Goal: Transaction & Acquisition: Purchase product/service

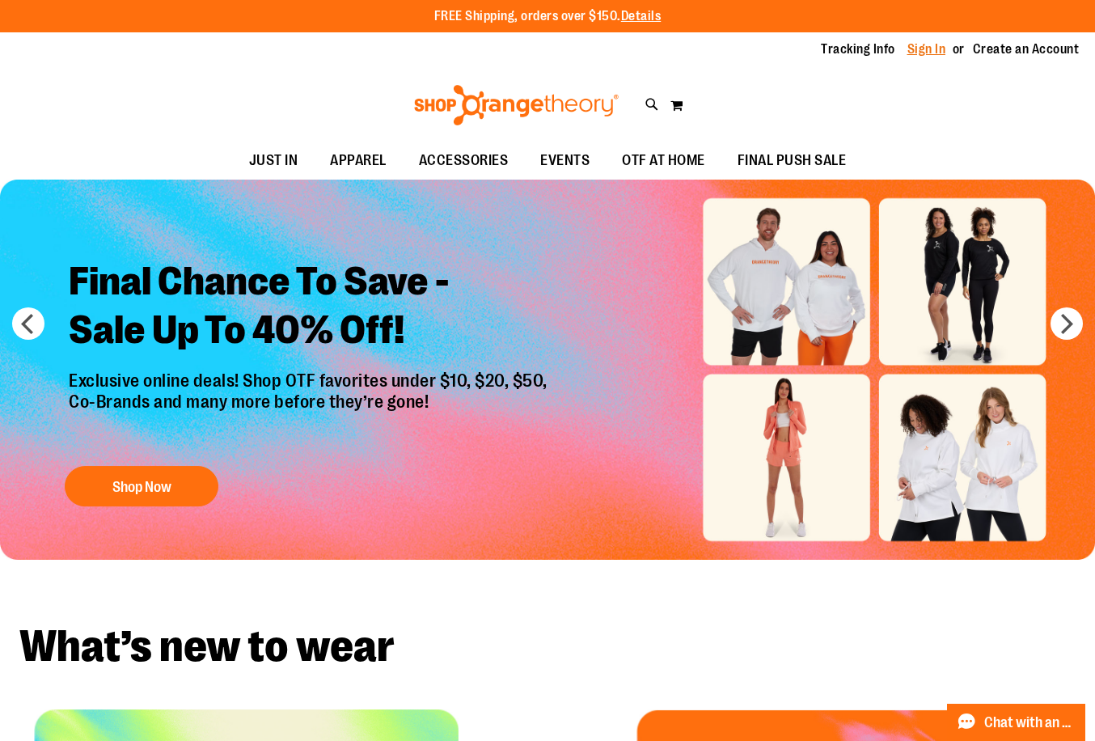
click at [907, 46] on link "Sign In" at bounding box center [926, 49] width 39 height 18
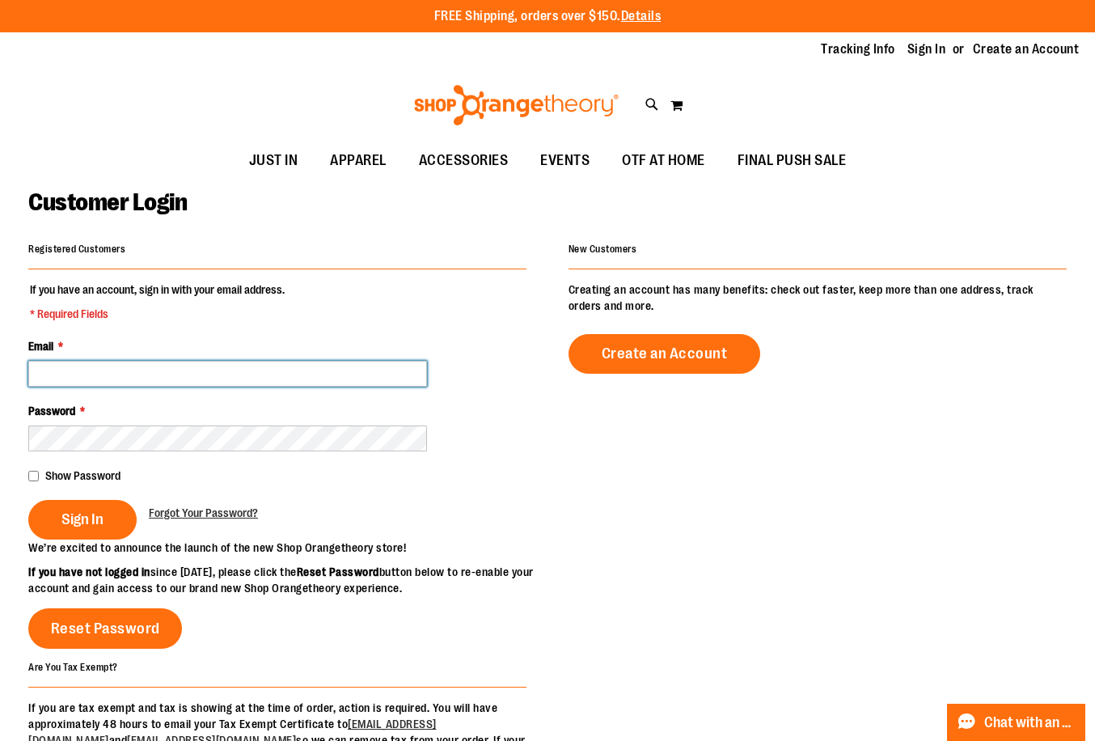
click at [283, 369] on input "Email *" at bounding box center [227, 374] width 399 height 26
paste input "**********"
type input "**********"
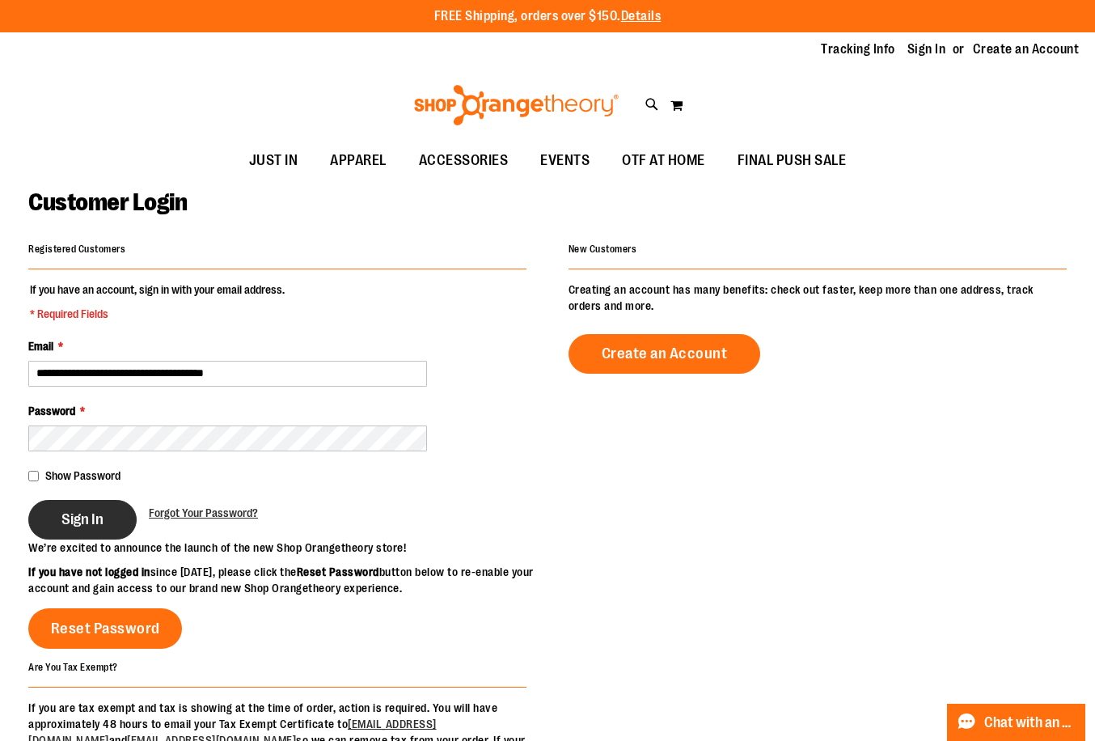
click at [131, 504] on button "Sign In" at bounding box center [82, 520] width 108 height 40
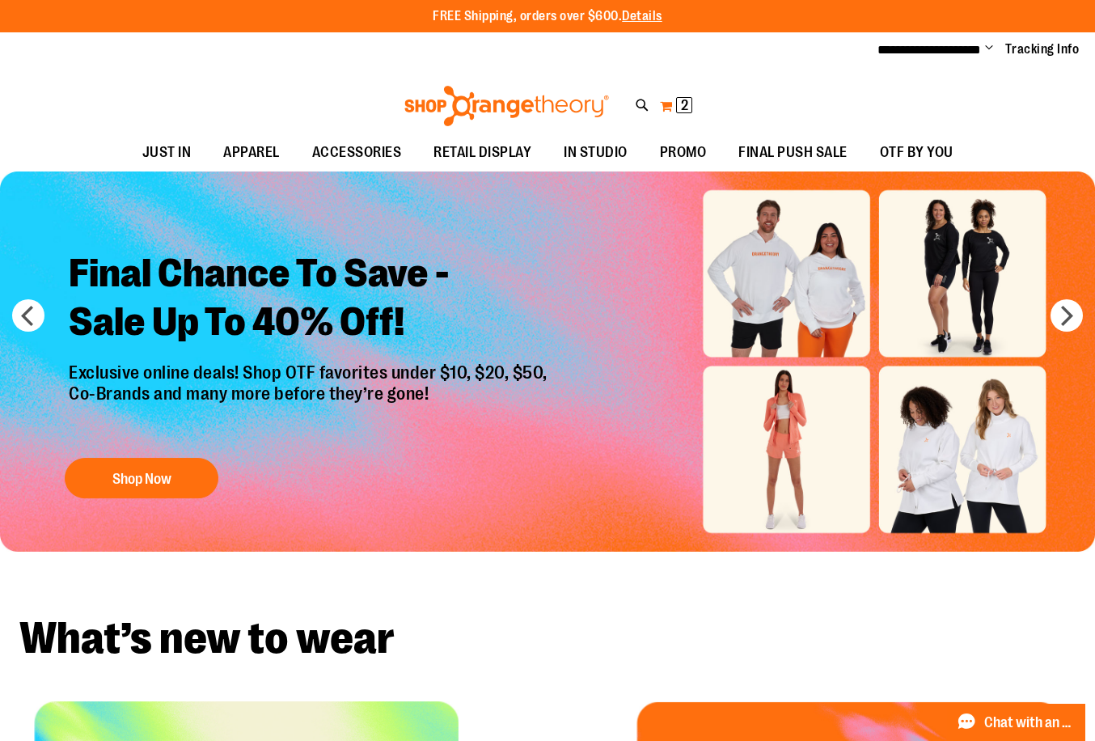
click at [673, 103] on button "My Cart 2 2 items" at bounding box center [676, 106] width 34 height 26
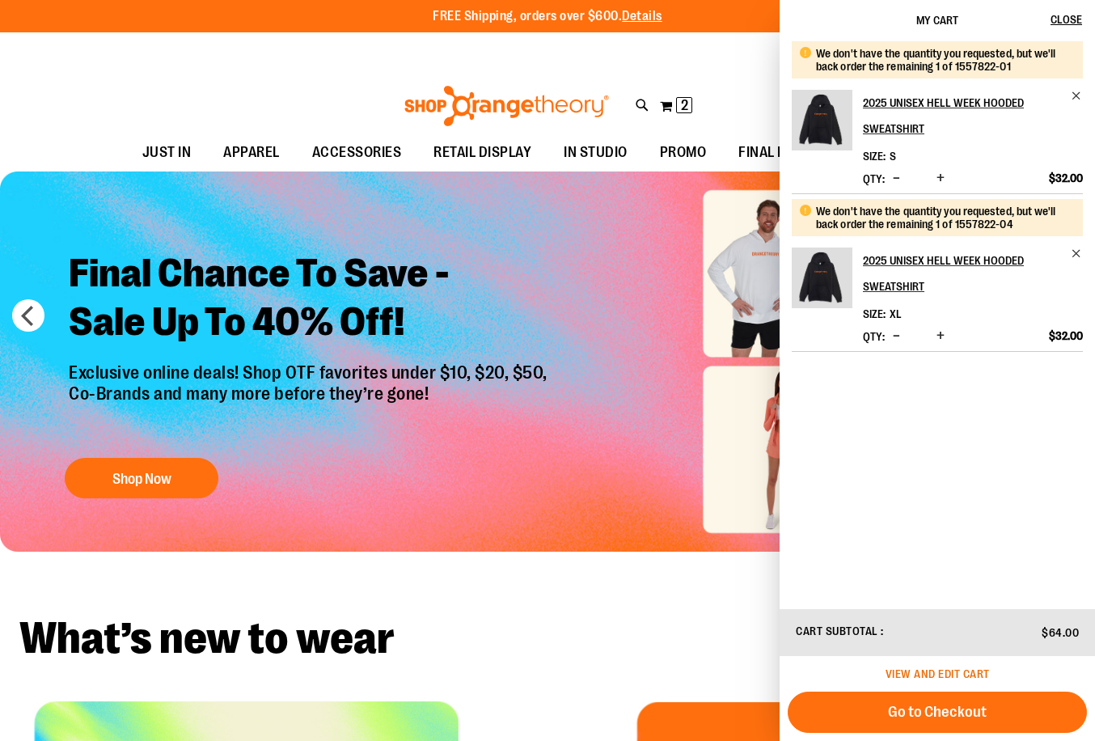
click at [939, 670] on span "View and edit cart" at bounding box center [937, 673] width 104 height 13
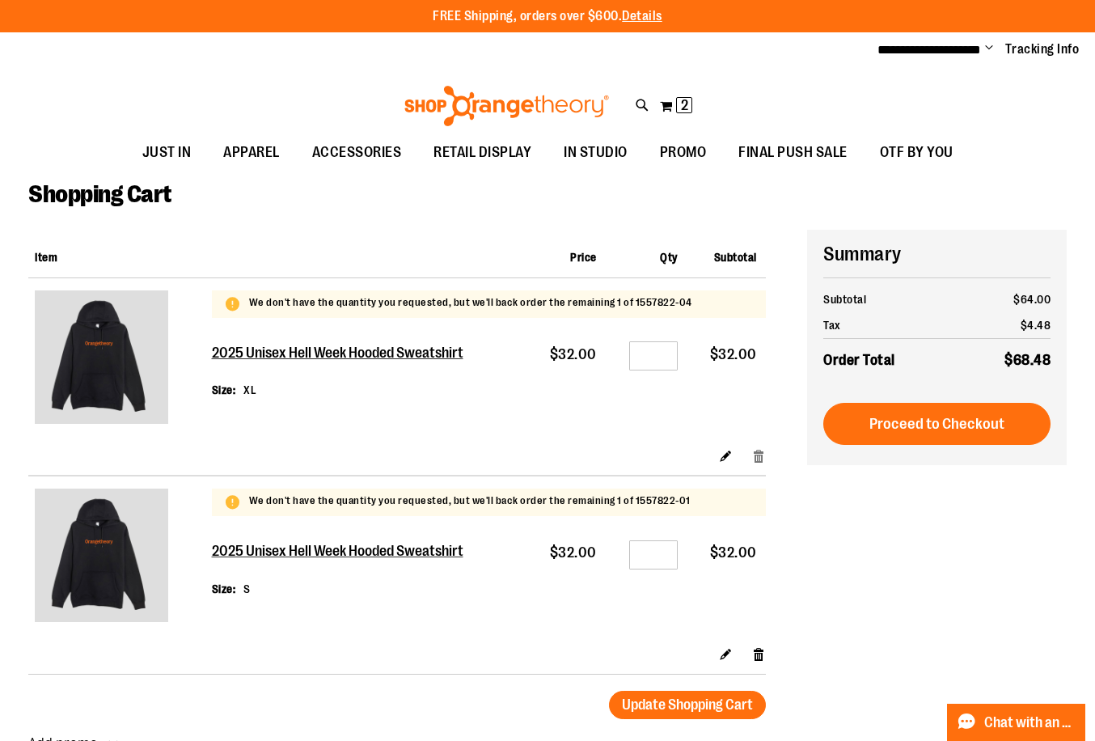
click at [755, 455] on link "Remove item" at bounding box center [759, 454] width 14 height 17
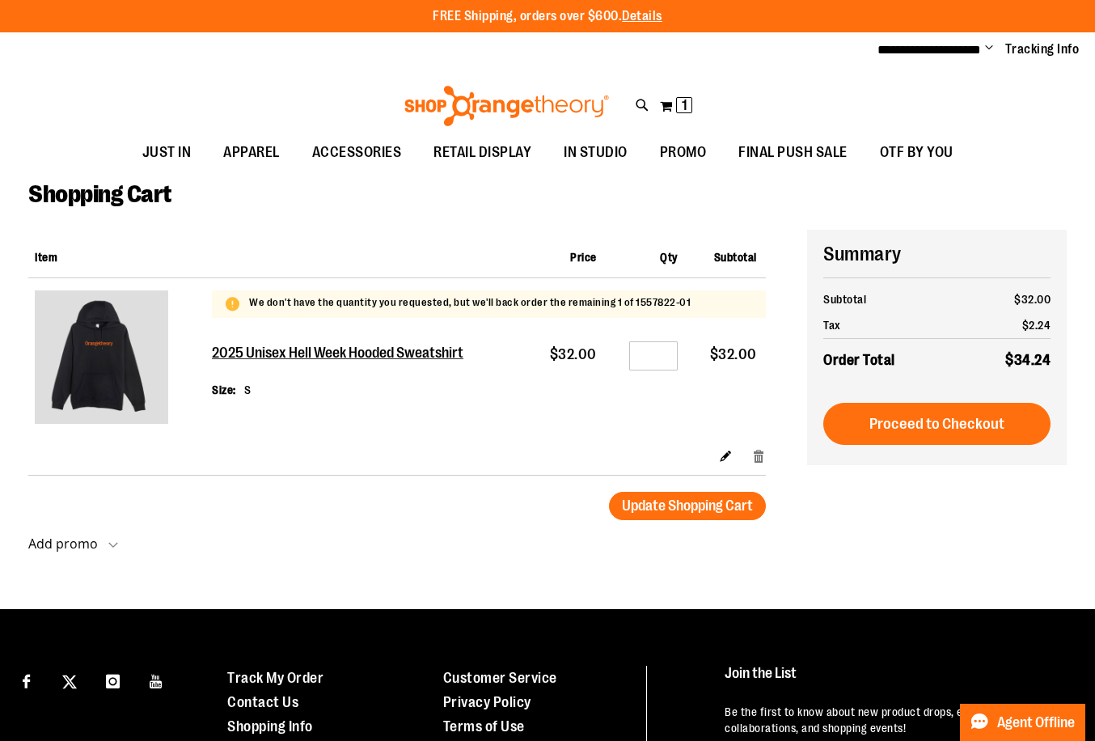
click at [757, 449] on link "Remove item" at bounding box center [759, 454] width 14 height 17
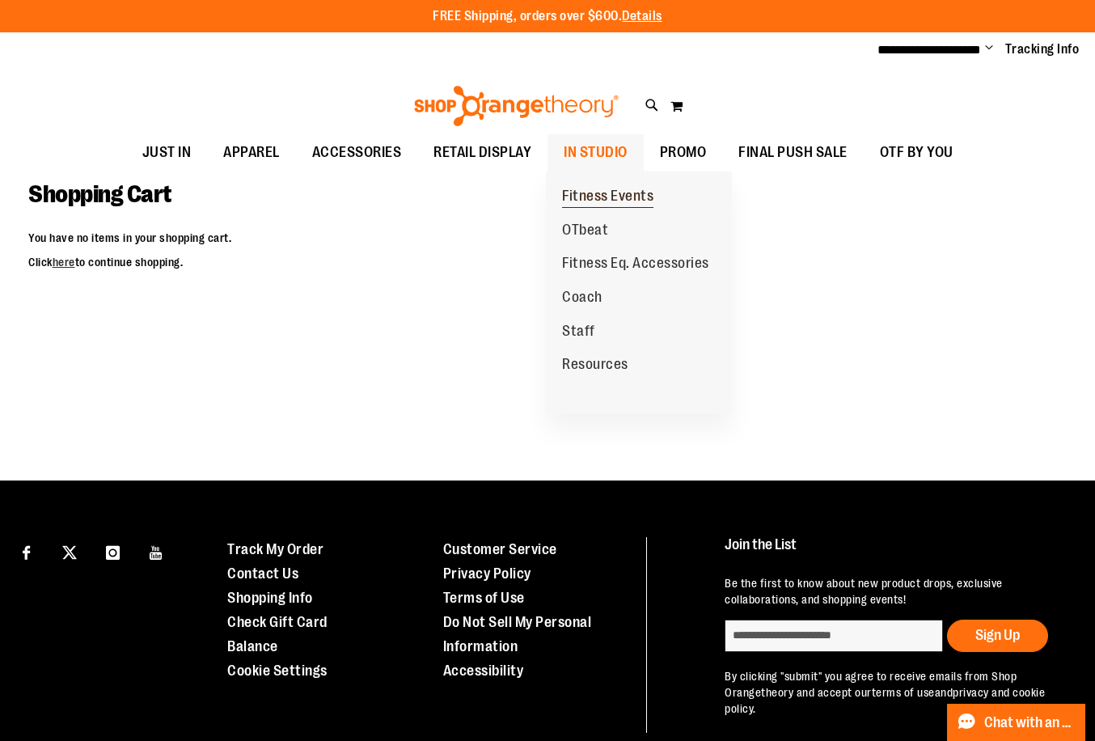
click at [612, 194] on span "Fitness Events" at bounding box center [607, 198] width 91 height 20
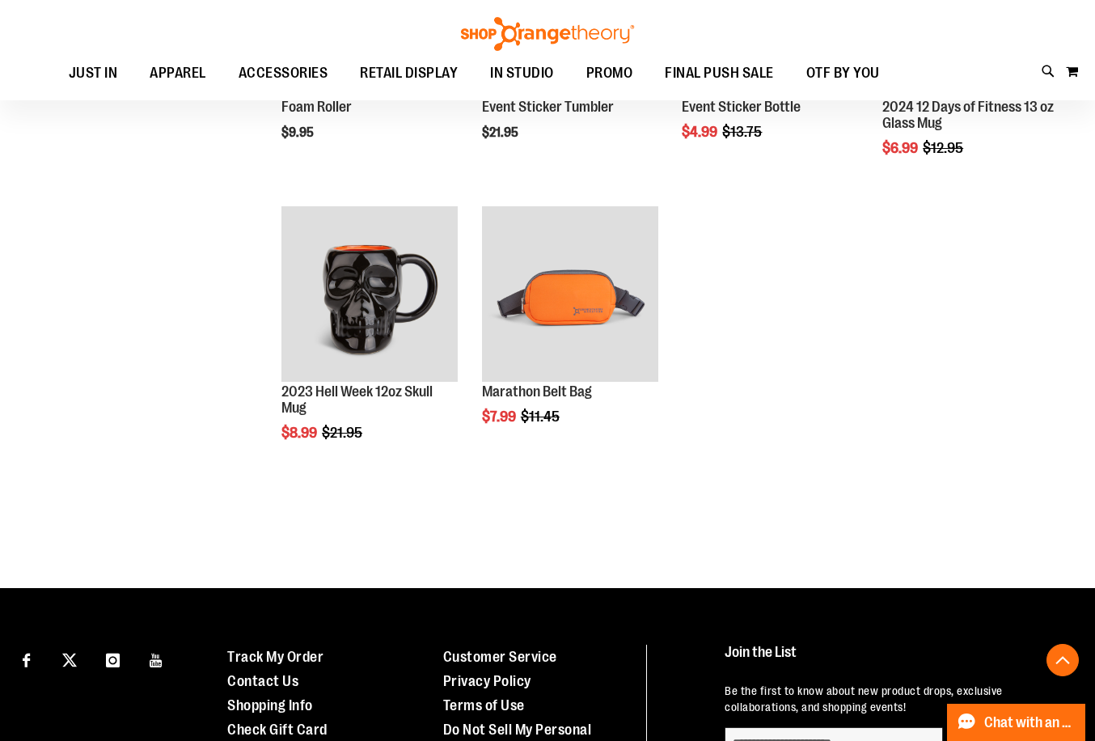
scroll to position [323, 0]
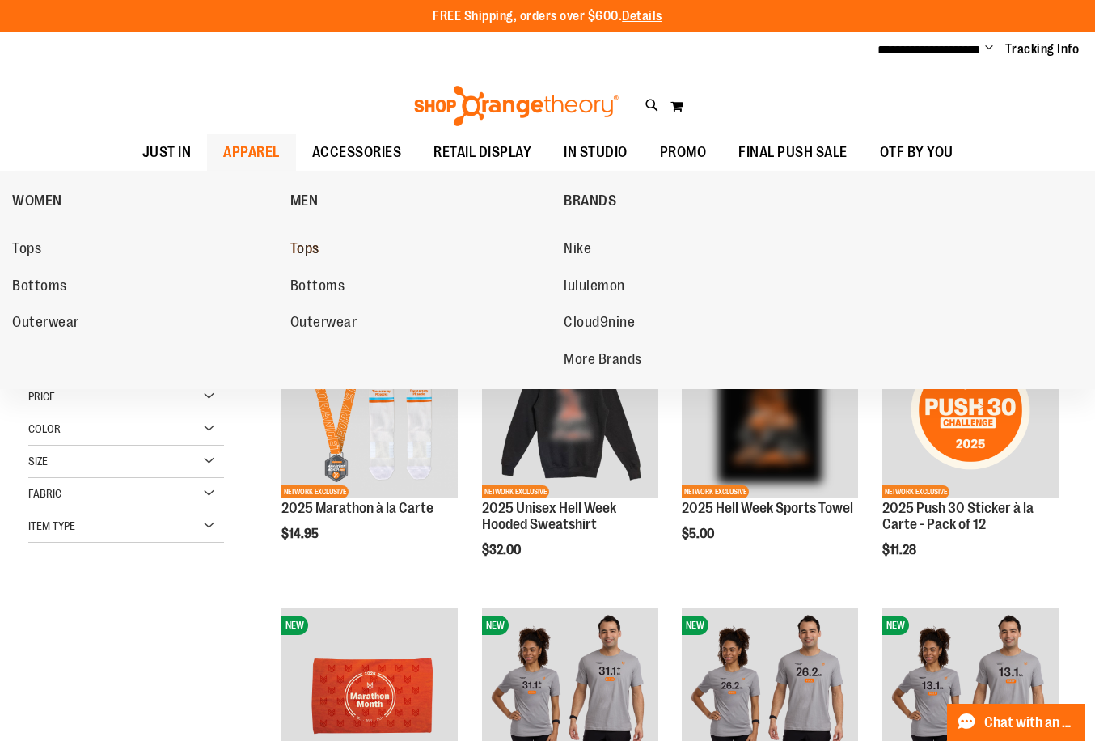
click at [319, 243] on span "Tops" at bounding box center [304, 250] width 29 height 20
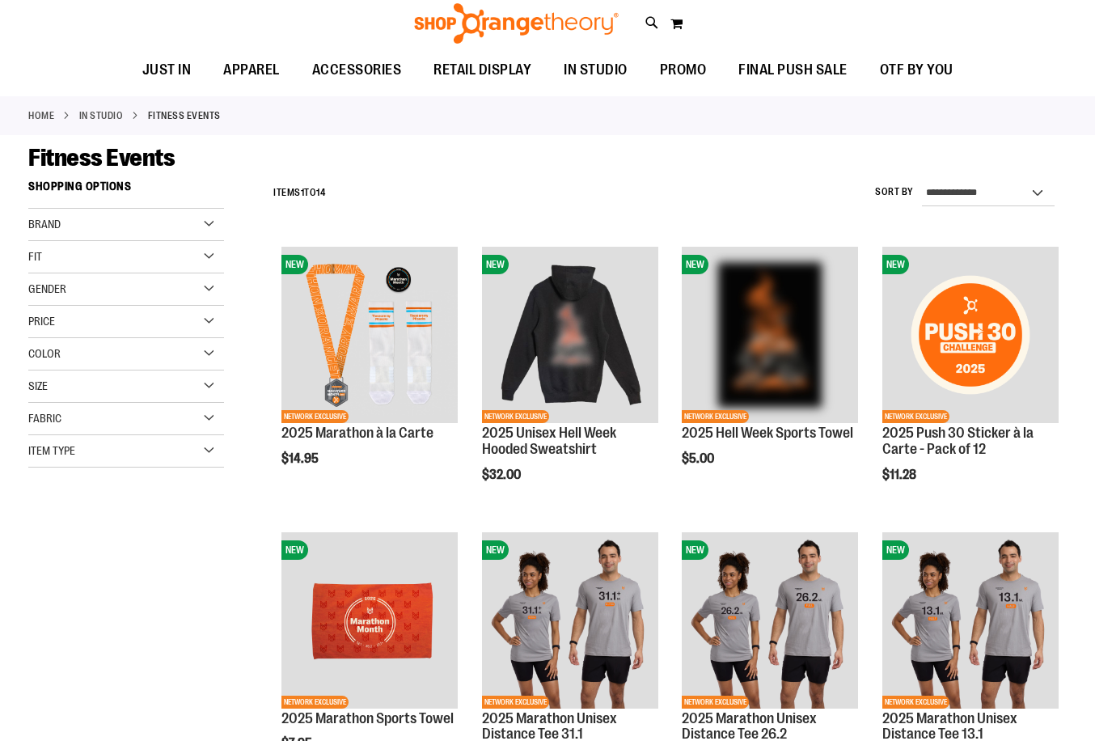
scroll to position [243, 0]
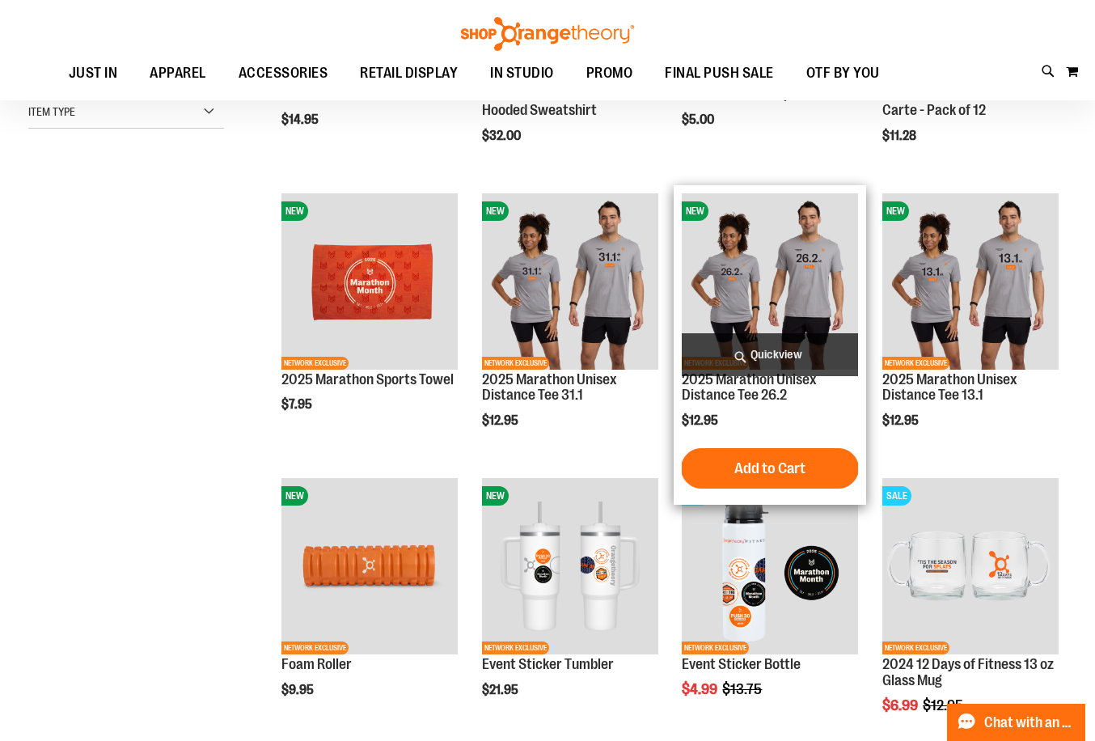
scroll to position [162, 0]
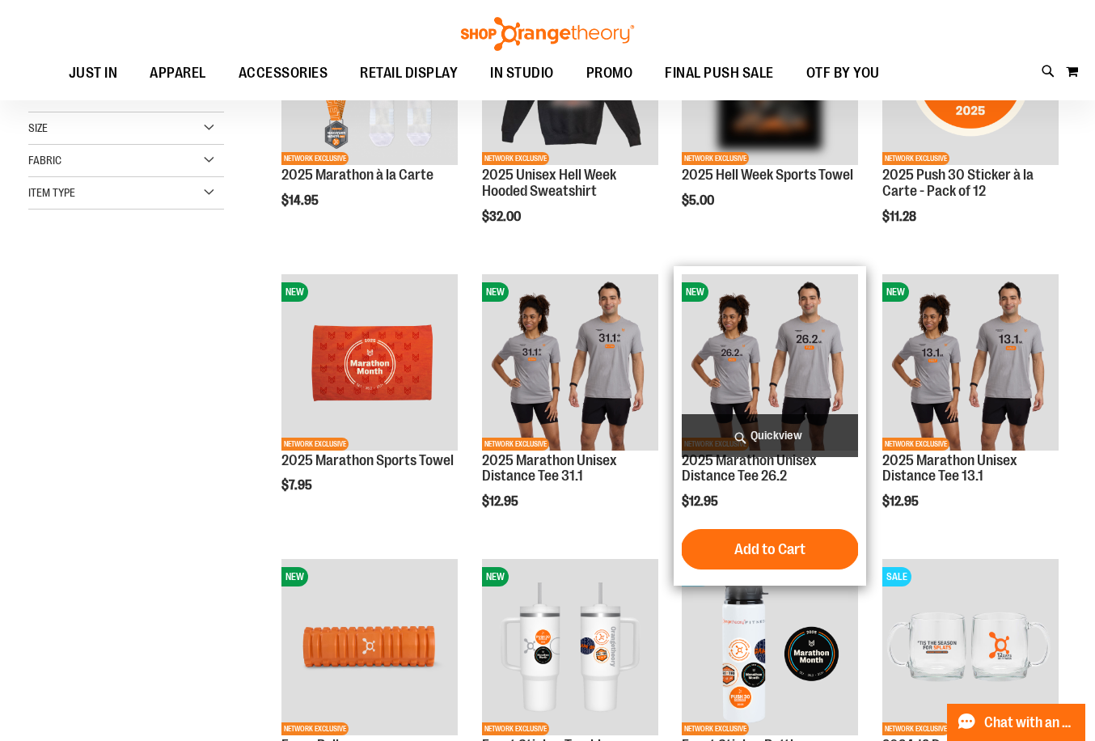
click at [832, 363] on img "product" at bounding box center [770, 362] width 176 height 176
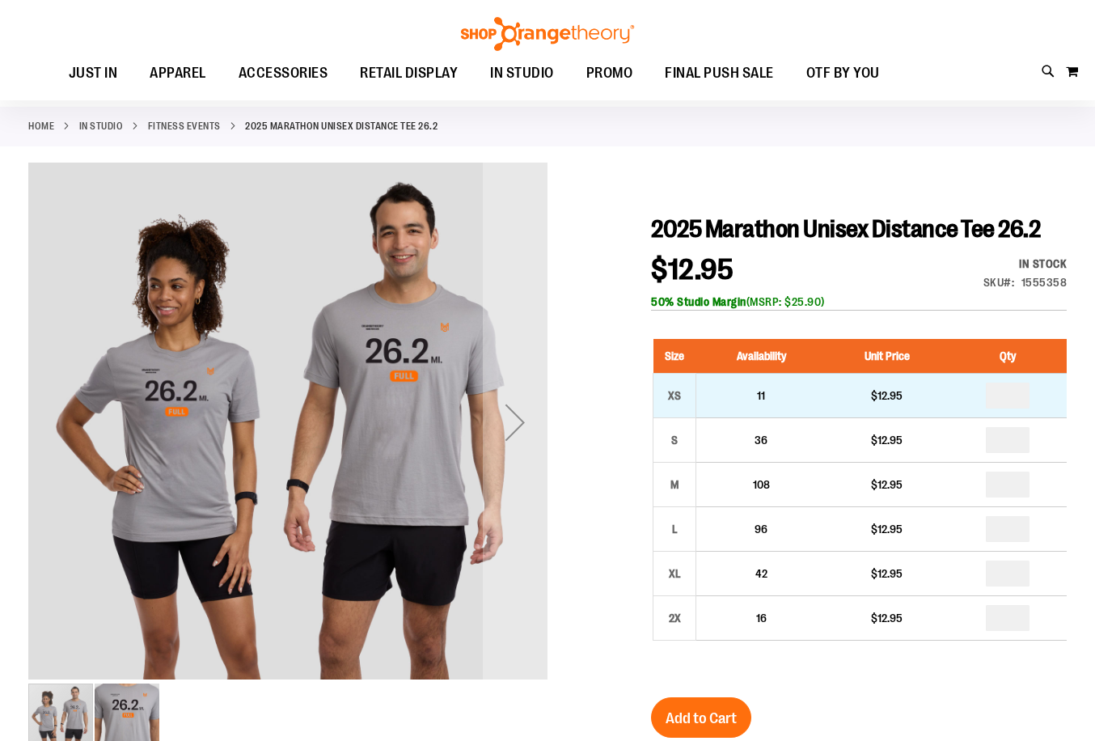
scroll to position [161, 0]
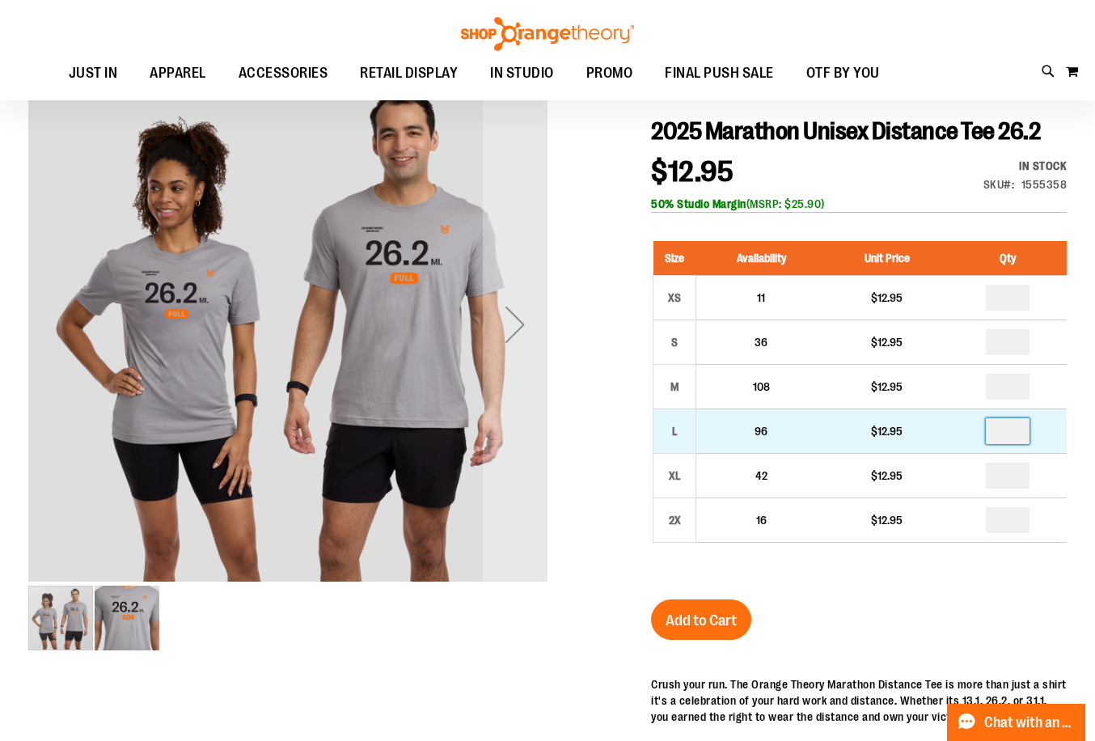
drag, startPoint x: 1020, startPoint y: 470, endPoint x: 960, endPoint y: 457, distance: 61.2
click at [960, 454] on td at bounding box center [1007, 431] width 119 height 44
type input "*"
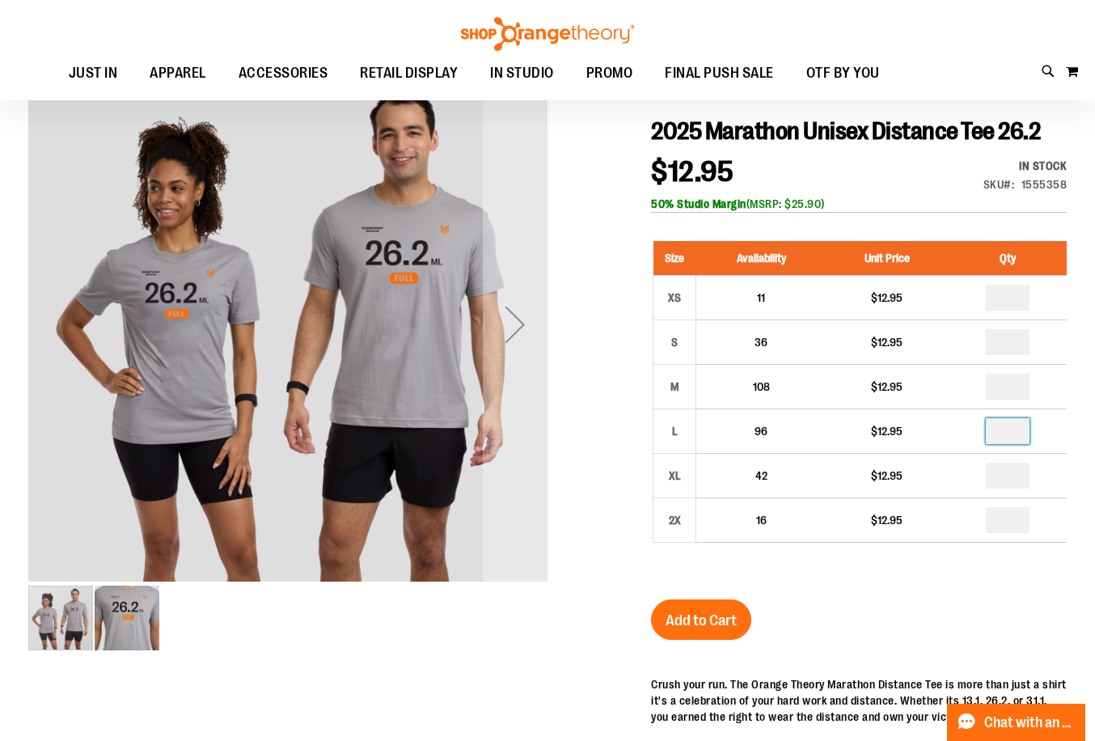
click at [973, 635] on div "2025 Marathon Unisex Distance Tee 26.2 $12.95 In stock Only %1 left SKU 1555358…" at bounding box center [859, 565] width 416 height 899
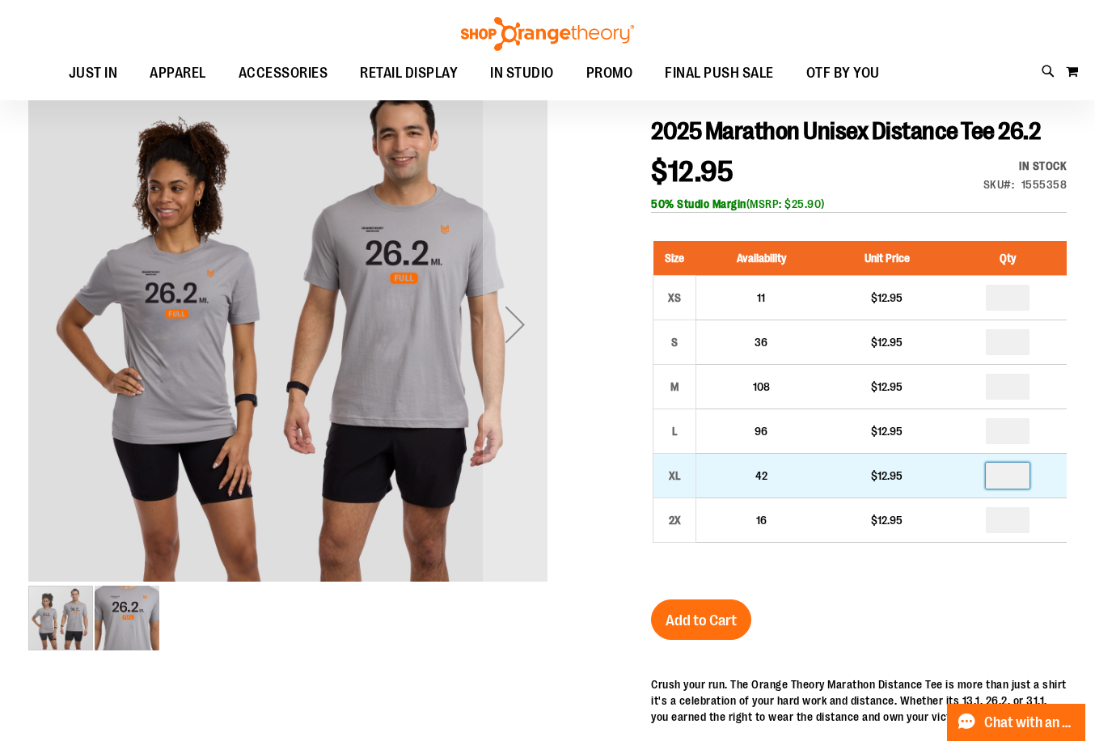
drag, startPoint x: 1024, startPoint y: 500, endPoint x: 998, endPoint y: 506, distance: 27.3
click at [1002, 488] on input "number" at bounding box center [1008, 475] width 44 height 26
type input "*"
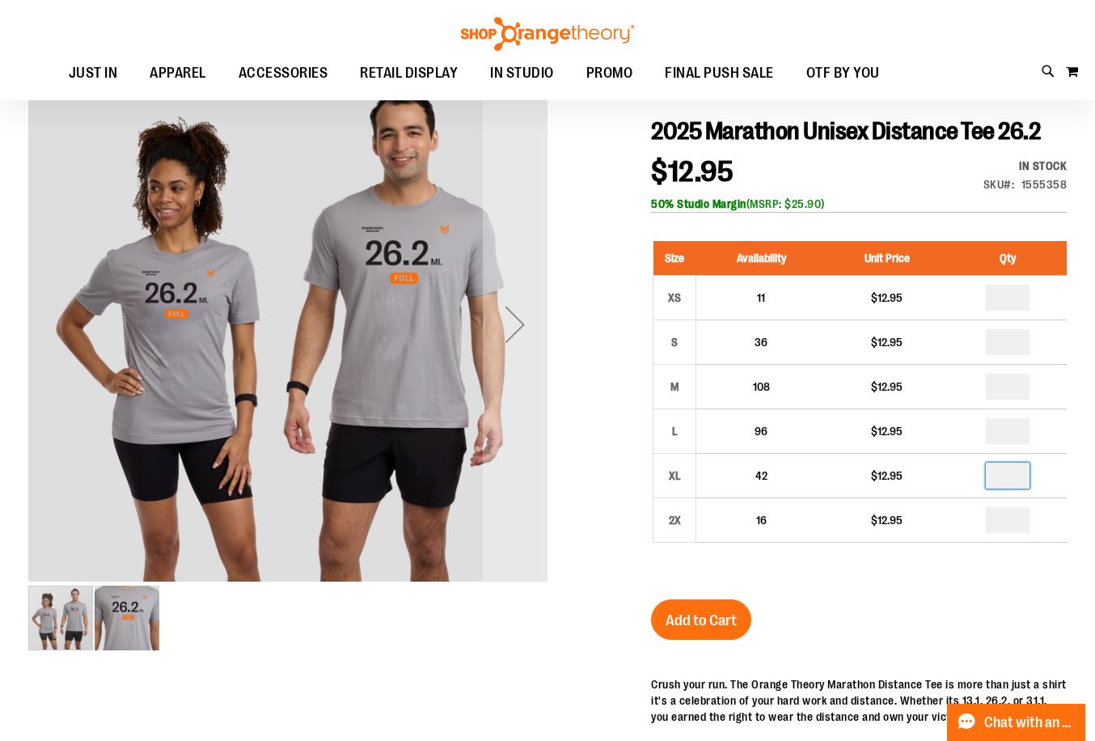
click at [982, 583] on div "Size Availability Unit Price Qty XS 11 $12.95 * S 36 $12.95 * M *" at bounding box center [859, 404] width 416 height 358
click at [732, 639] on button "Add to Cart" at bounding box center [701, 619] width 100 height 40
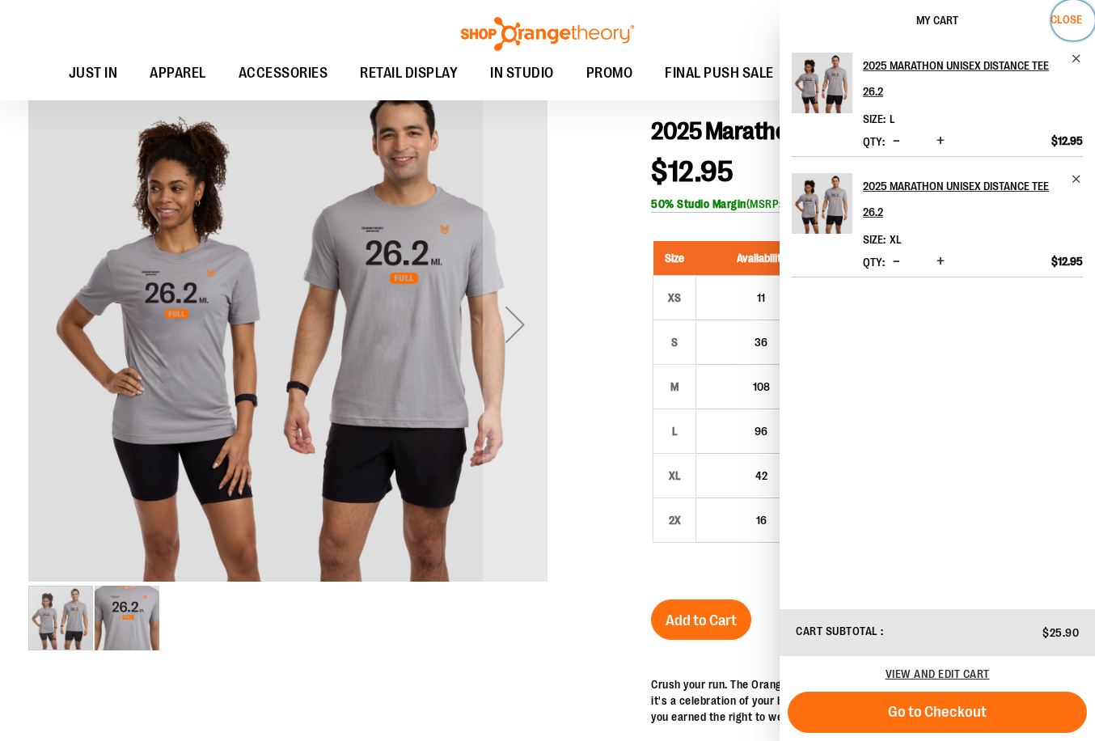
click at [1061, 11] on button "Close" at bounding box center [1073, 20] width 44 height 40
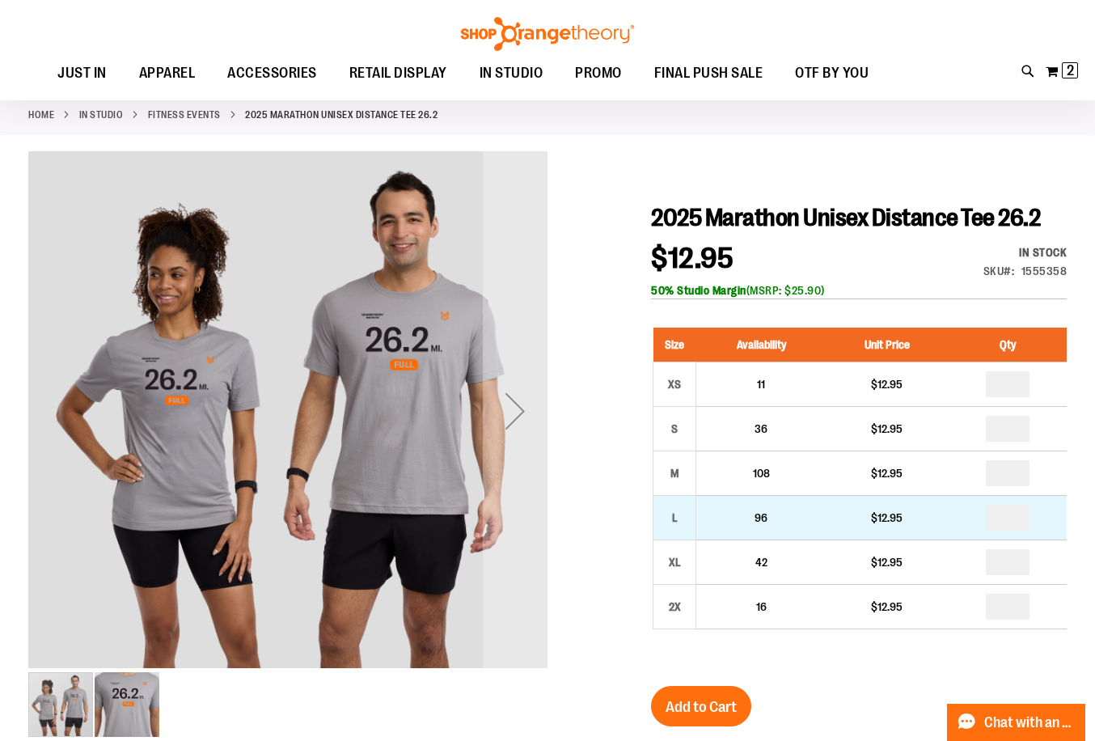
scroll to position [0, 0]
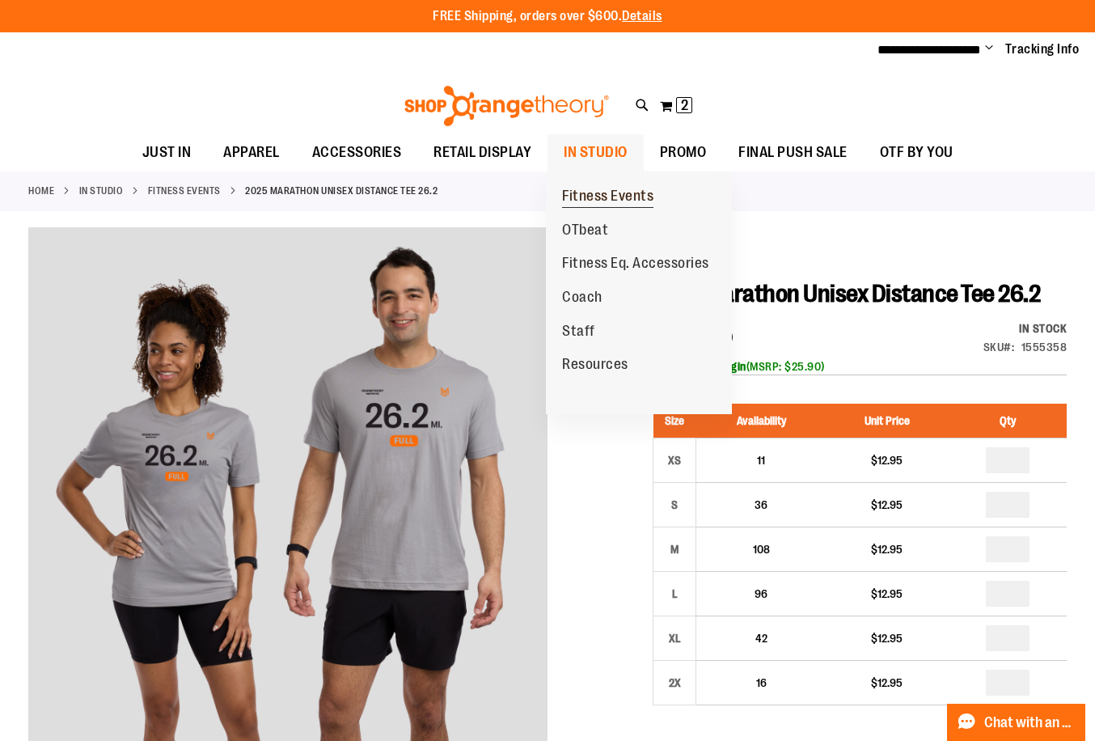
click at [601, 183] on link "Fitness Events" at bounding box center [608, 196] width 124 height 34
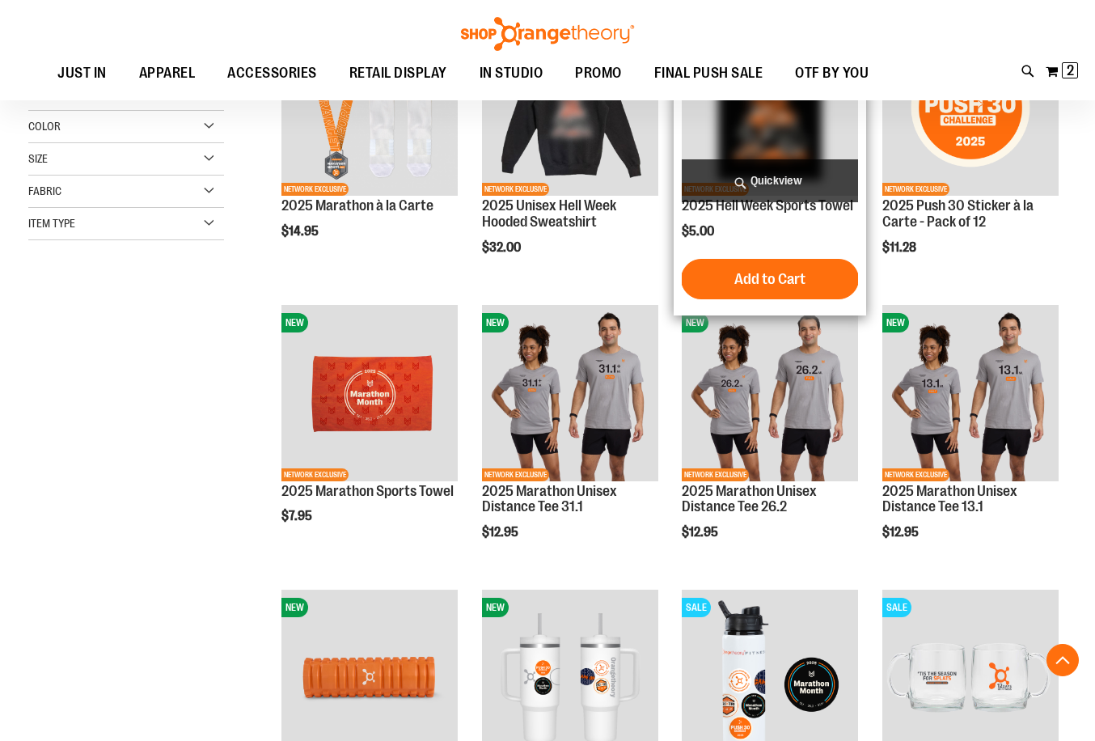
scroll to position [403, 0]
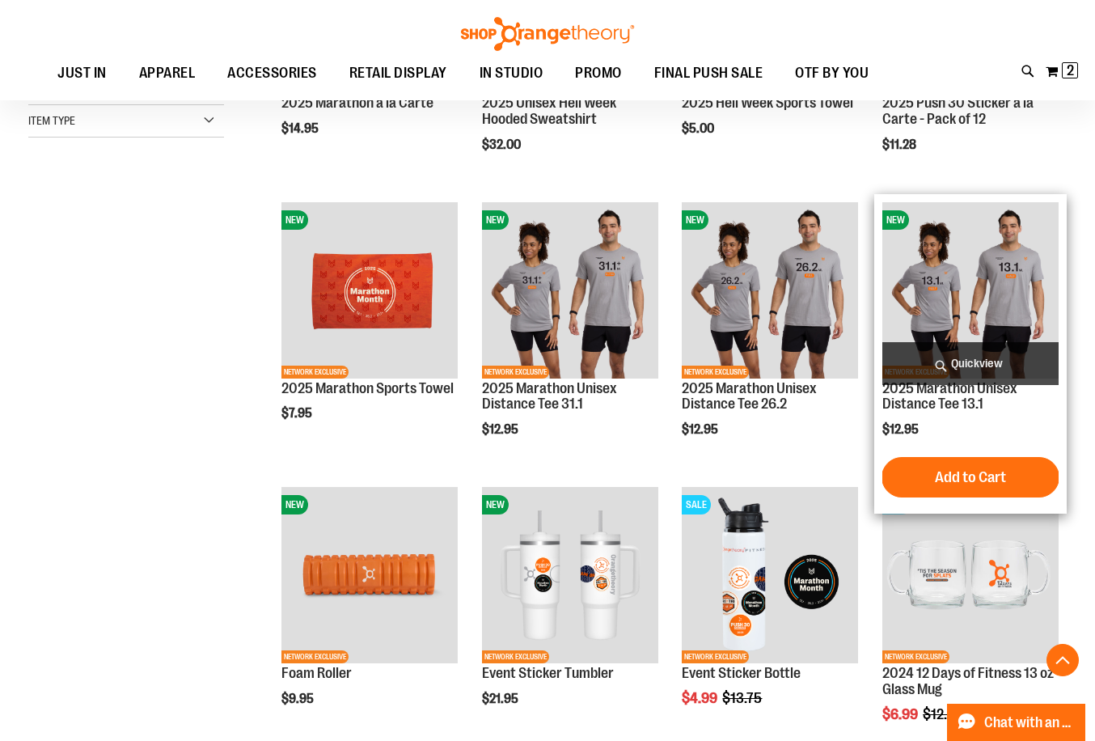
click at [968, 293] on img "product" at bounding box center [970, 290] width 176 height 176
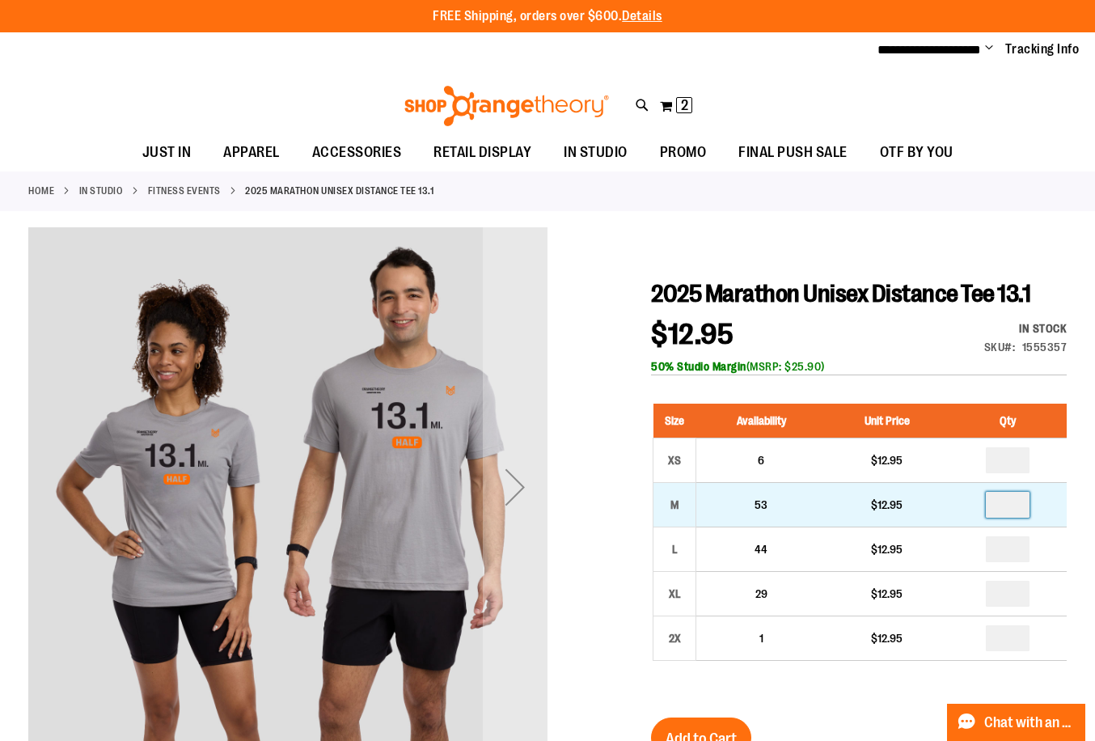
drag, startPoint x: 1024, startPoint y: 539, endPoint x: 955, endPoint y: 532, distance: 69.9
click at [955, 527] on tr "M 53 $12.95" at bounding box center [859, 505] width 413 height 44
type input "*"
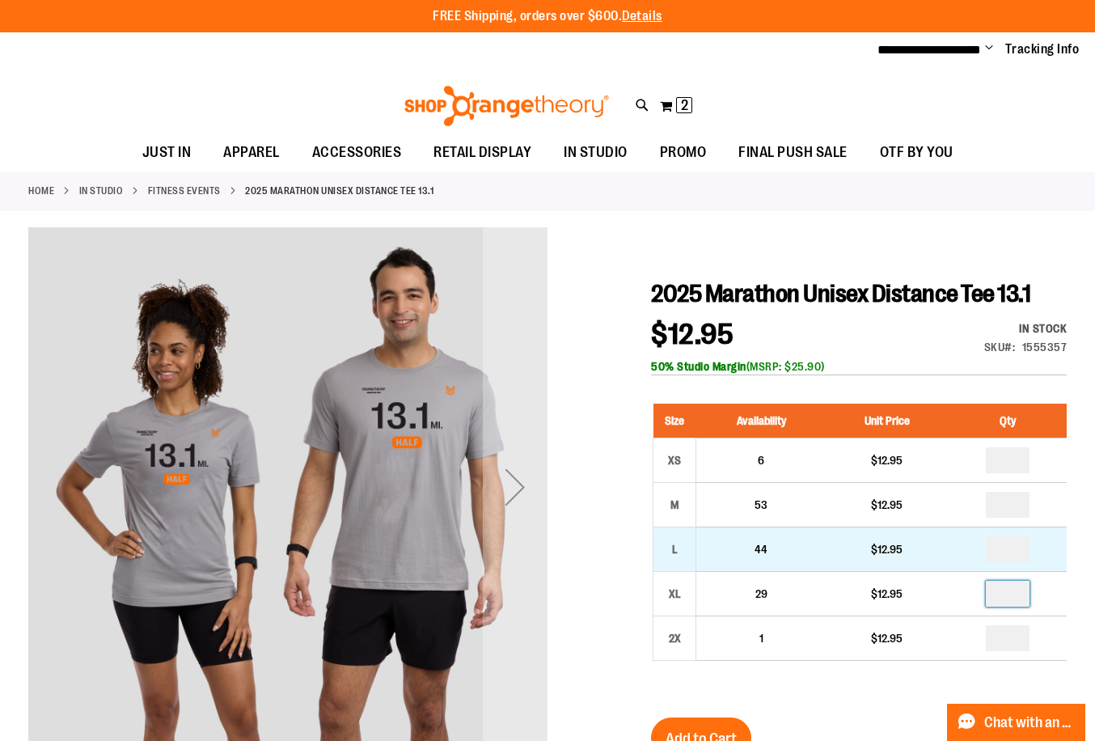
drag, startPoint x: 1022, startPoint y: 627, endPoint x: 870, endPoint y: 597, distance: 154.8
click at [870, 597] on tbody "XS 6 $12.95 * M 53 $12.95 * L 44" at bounding box center [859, 549] width 413 height 222
type input "*"
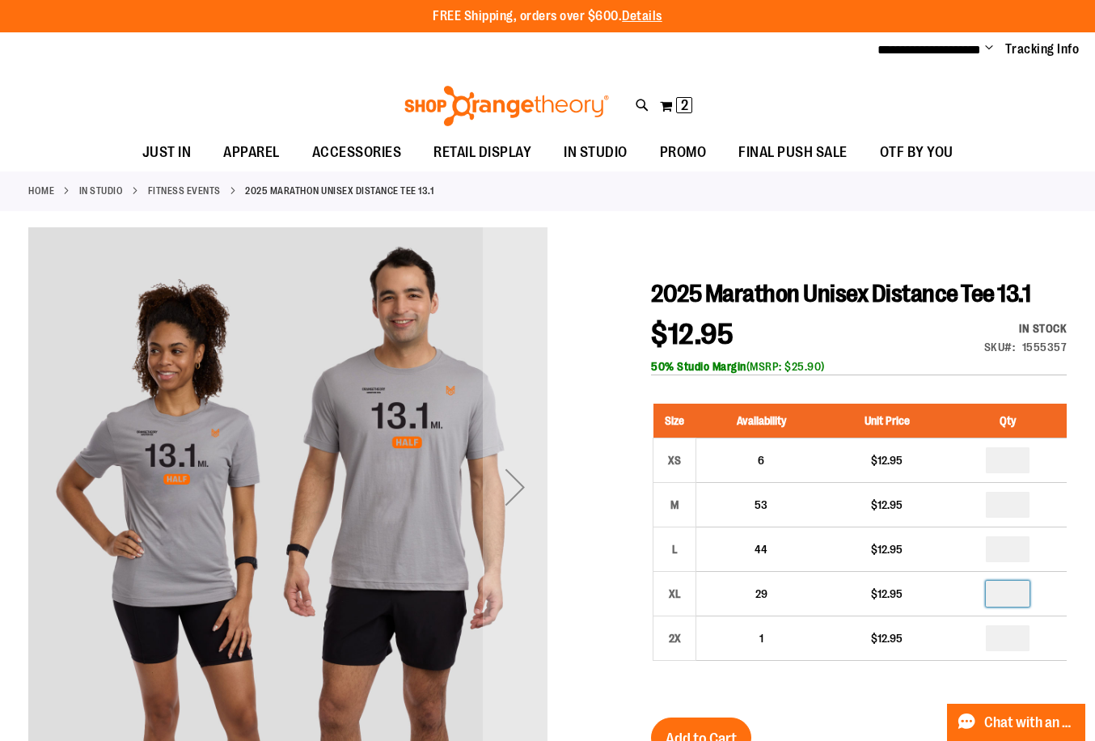
click at [849, 695] on div "Size Availability Unit Price Qty XS 6 $12.95 * M 53" at bounding box center [859, 544] width 416 height 314
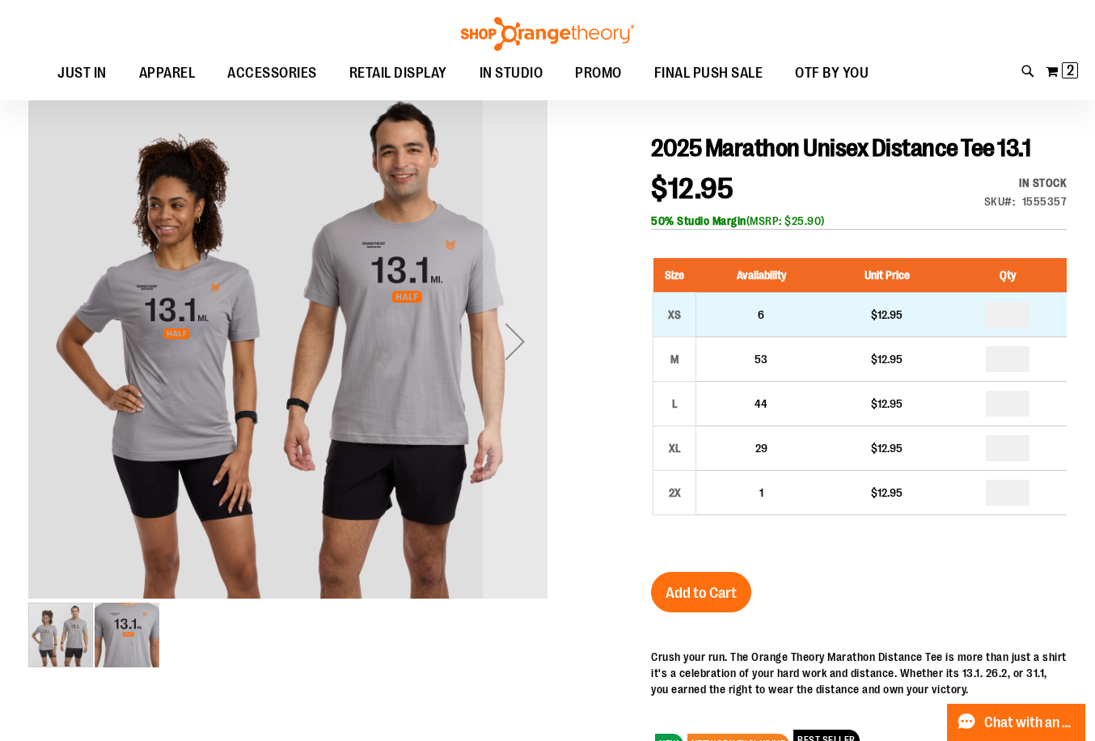
scroll to position [484, 0]
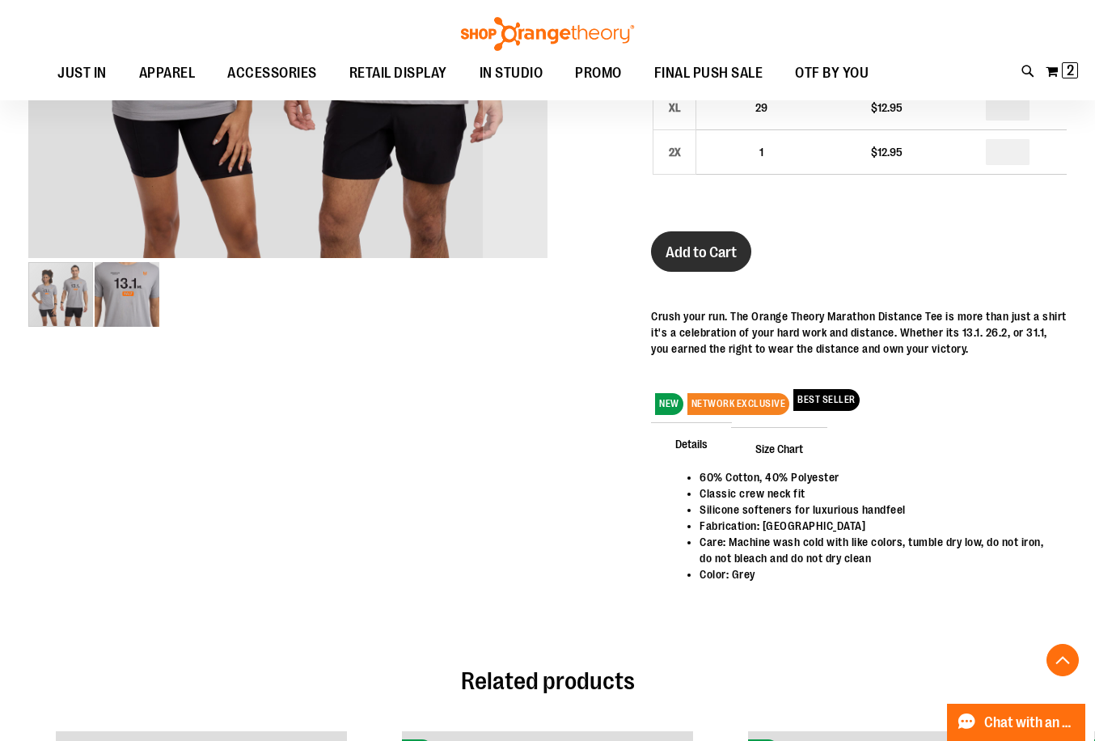
click at [731, 261] on span "Add to Cart" at bounding box center [700, 252] width 71 height 18
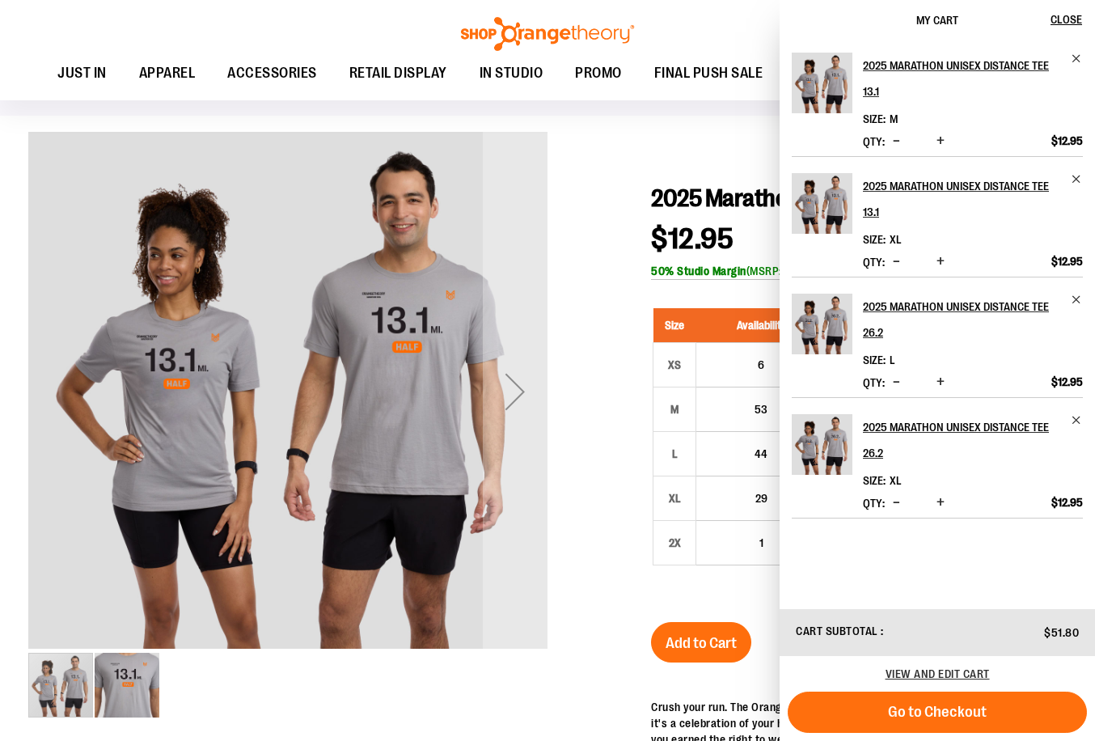
scroll to position [0, 0]
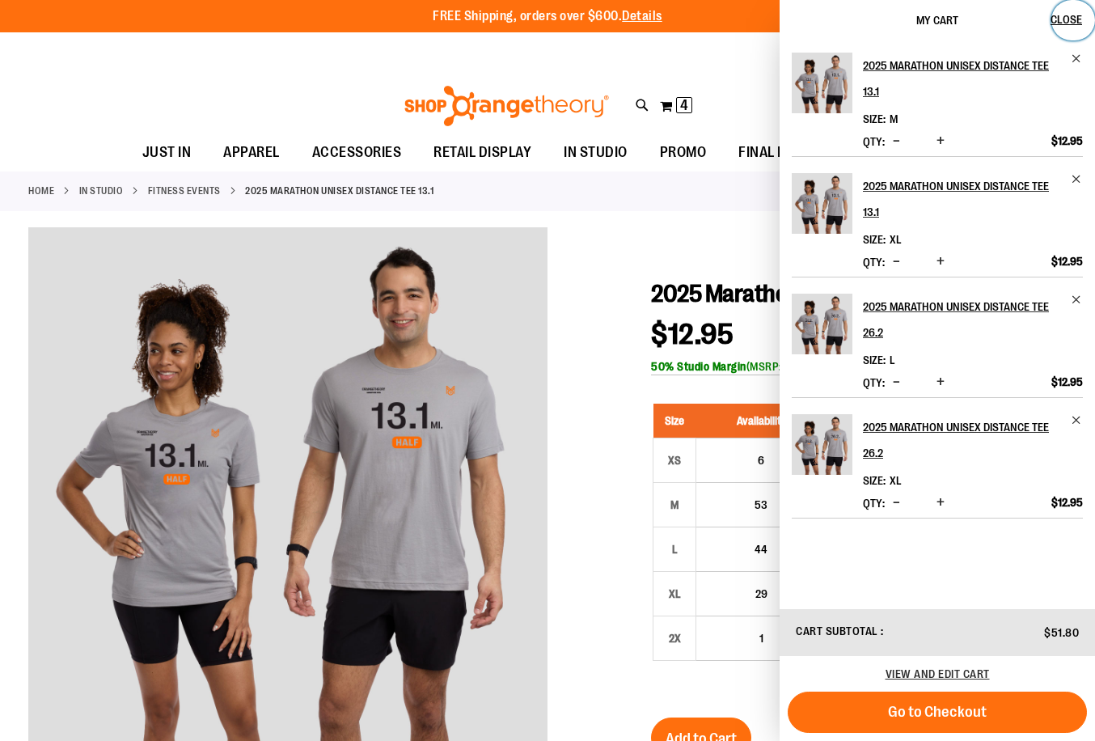
drag, startPoint x: 1066, startPoint y: 27, endPoint x: 1077, endPoint y: 35, distance: 13.5
click at [1066, 27] on button "Close" at bounding box center [1073, 20] width 44 height 40
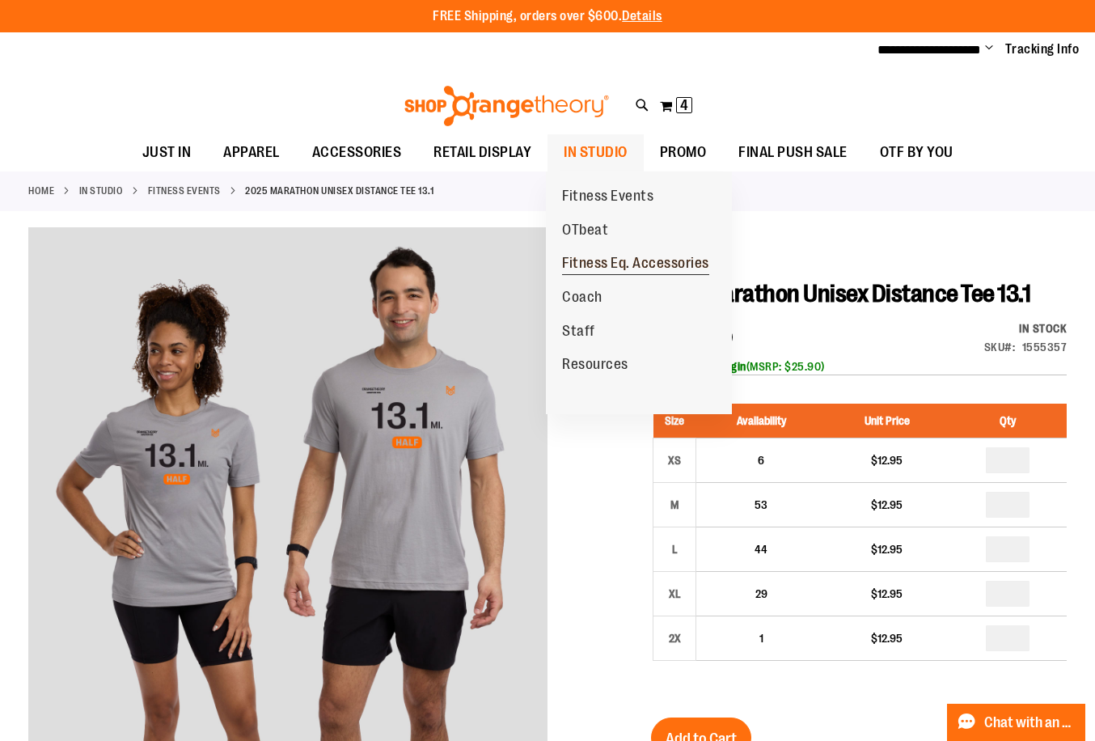
click at [612, 267] on span "Fitness Eq. Accessories" at bounding box center [635, 265] width 147 height 20
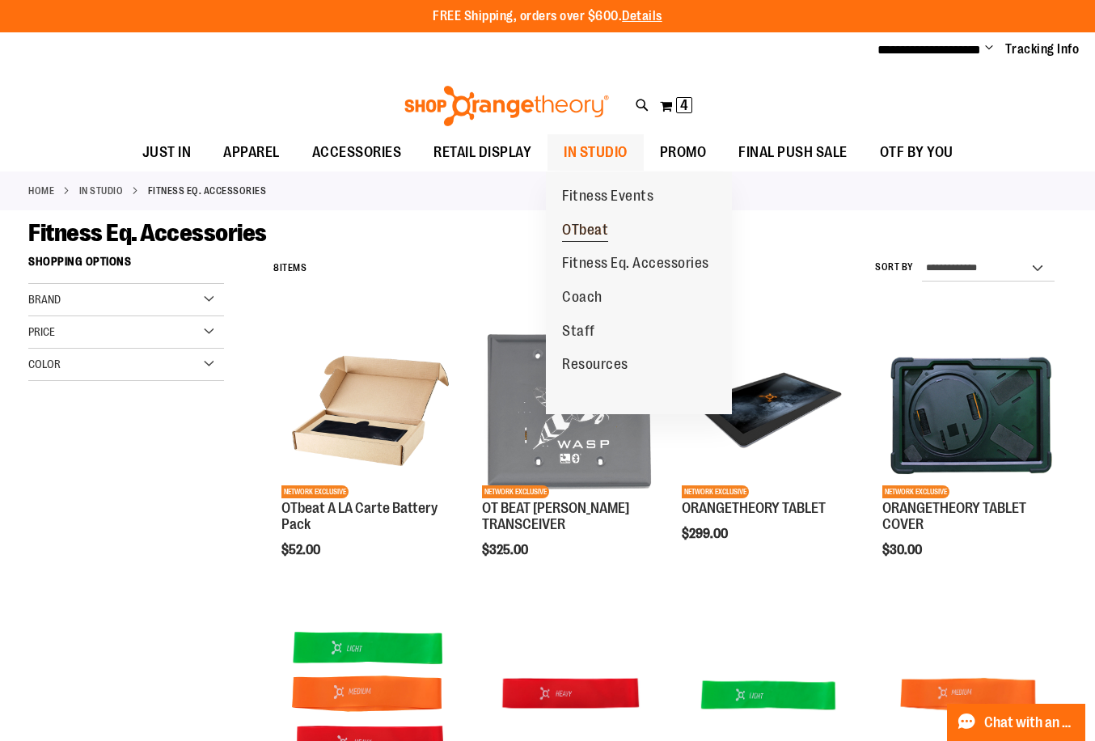
click at [599, 224] on span "OTbeat" at bounding box center [585, 232] width 46 height 20
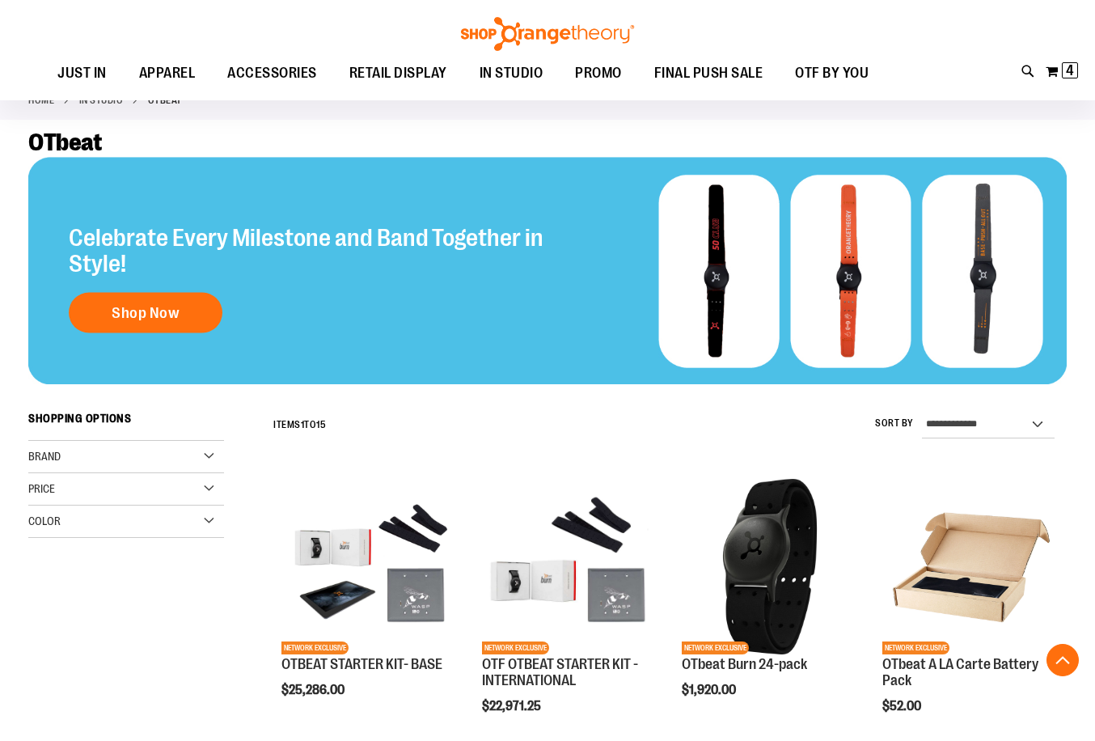
scroll to position [323, 0]
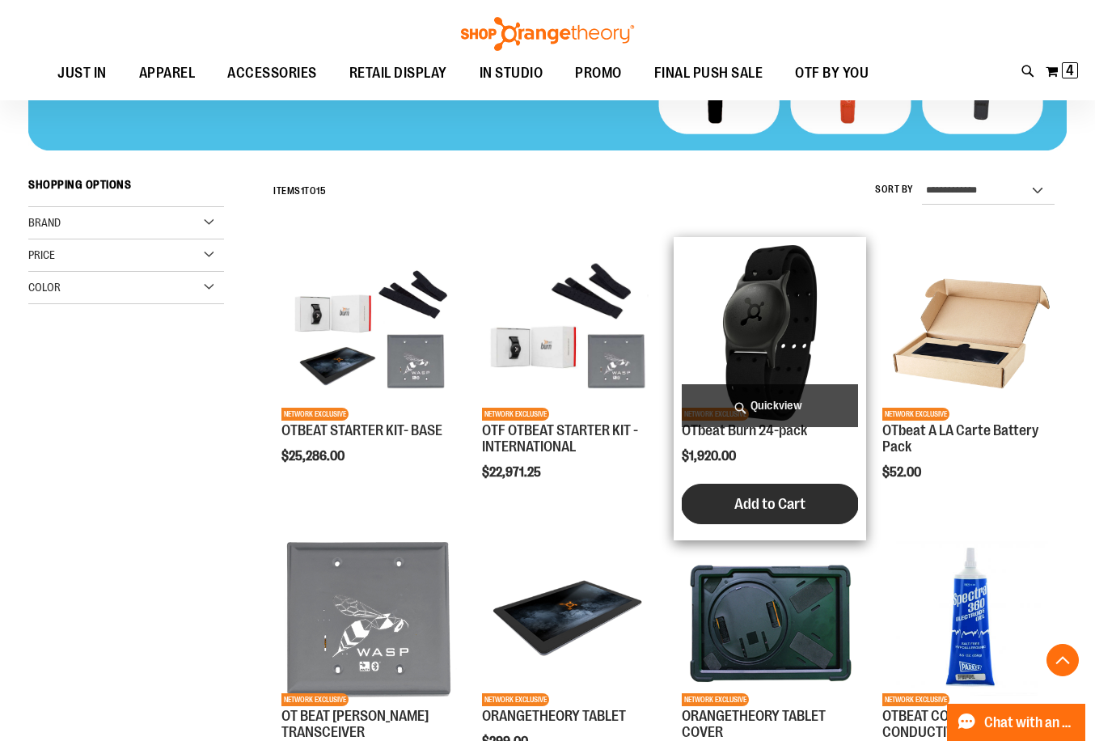
click at [770, 503] on span "Add to Cart" at bounding box center [769, 504] width 71 height 18
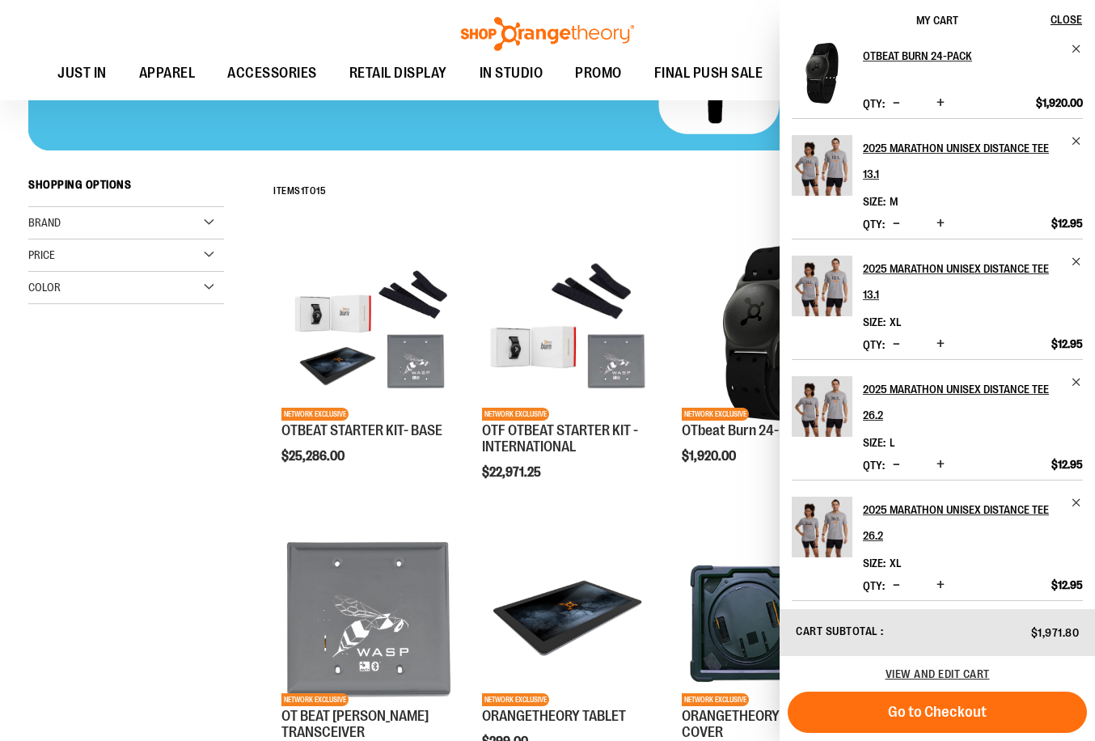
scroll to position [0, 0]
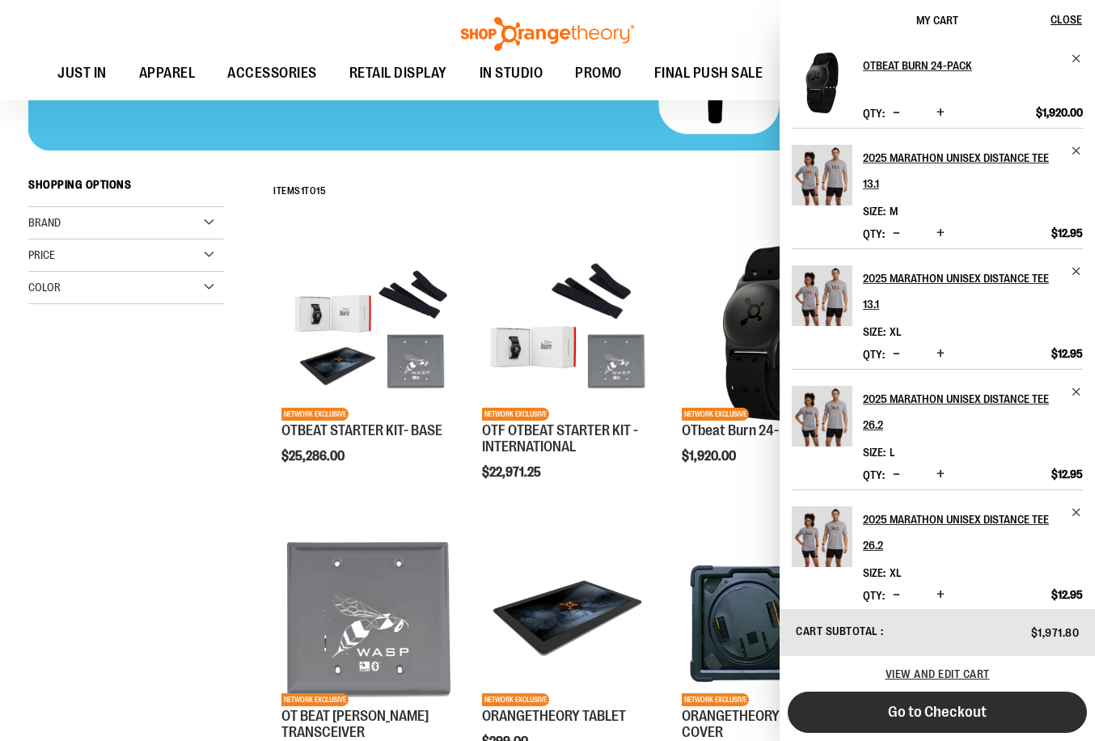
click at [922, 706] on span "Go to Checkout" at bounding box center [937, 712] width 99 height 18
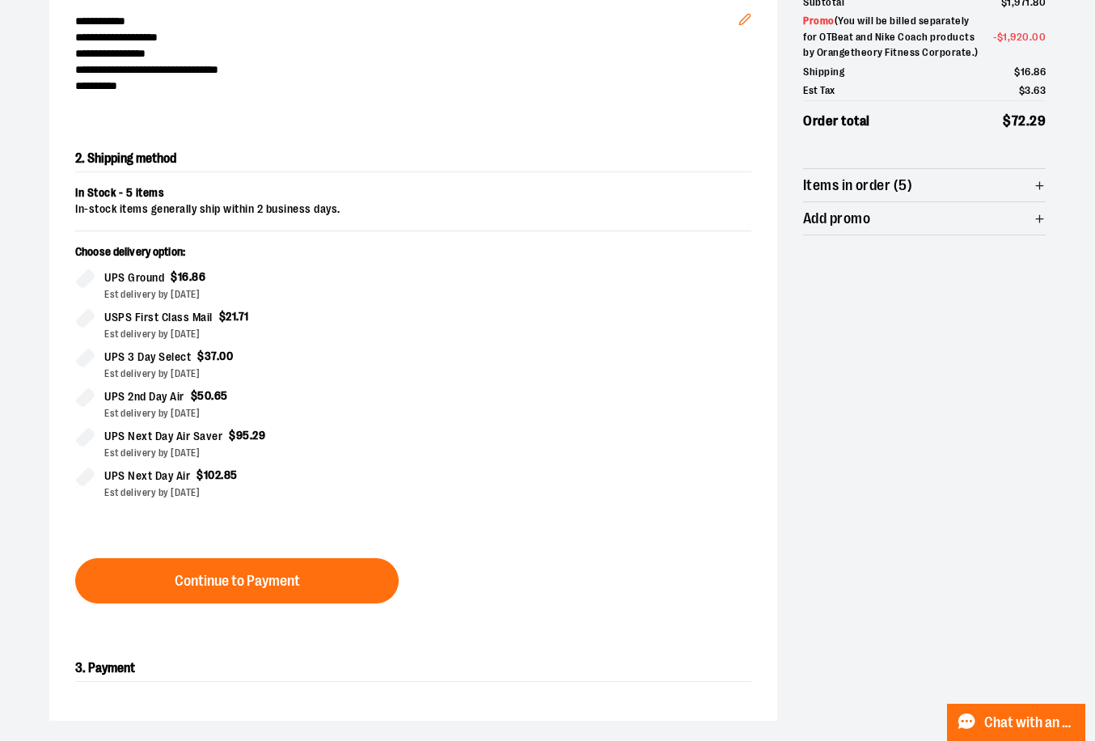
scroll to position [276, 0]
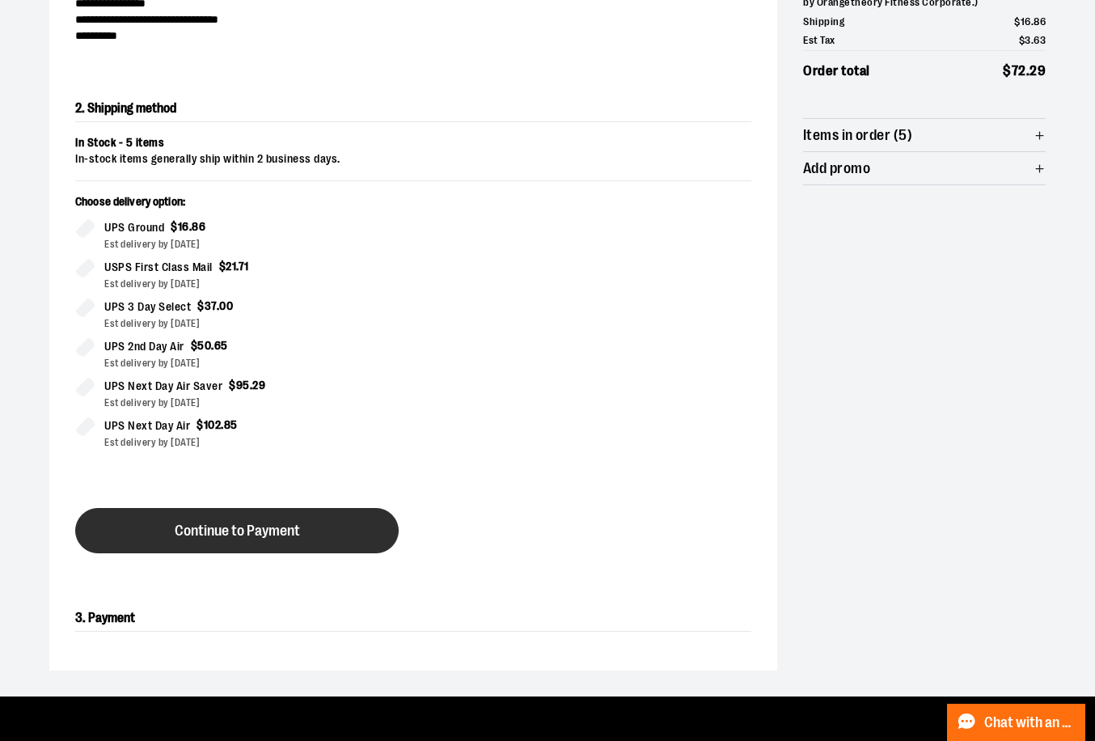
click at [253, 532] on span "Continue to Payment" at bounding box center [237, 530] width 125 height 15
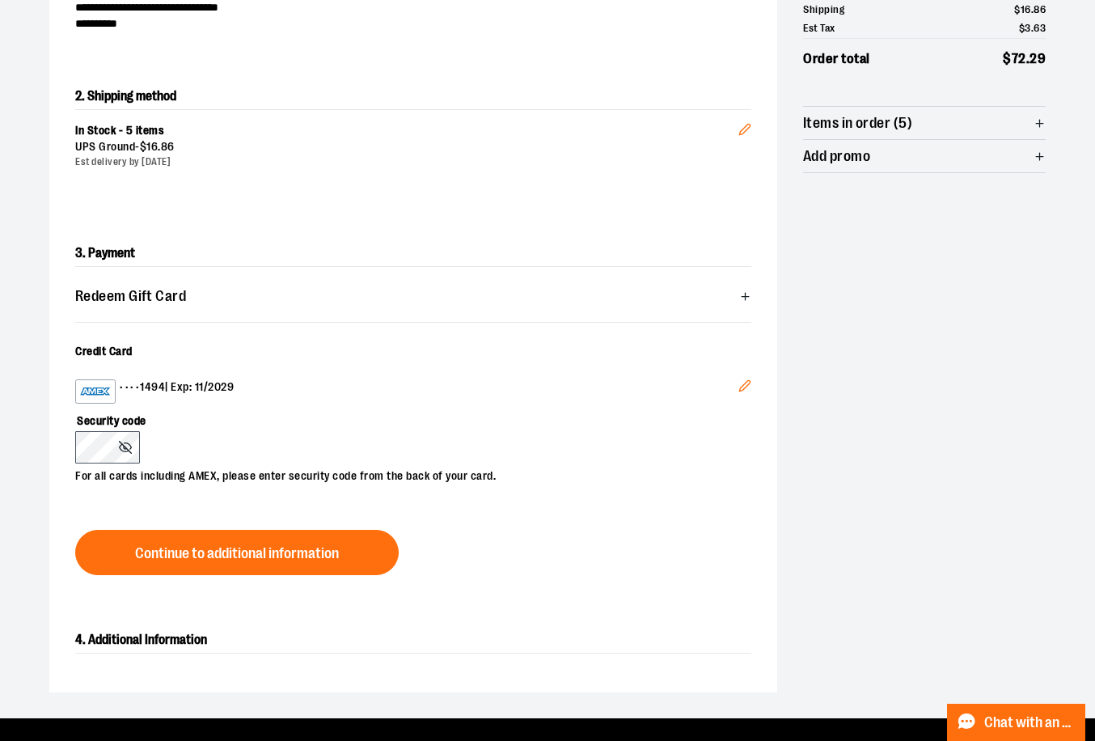
scroll to position [323, 0]
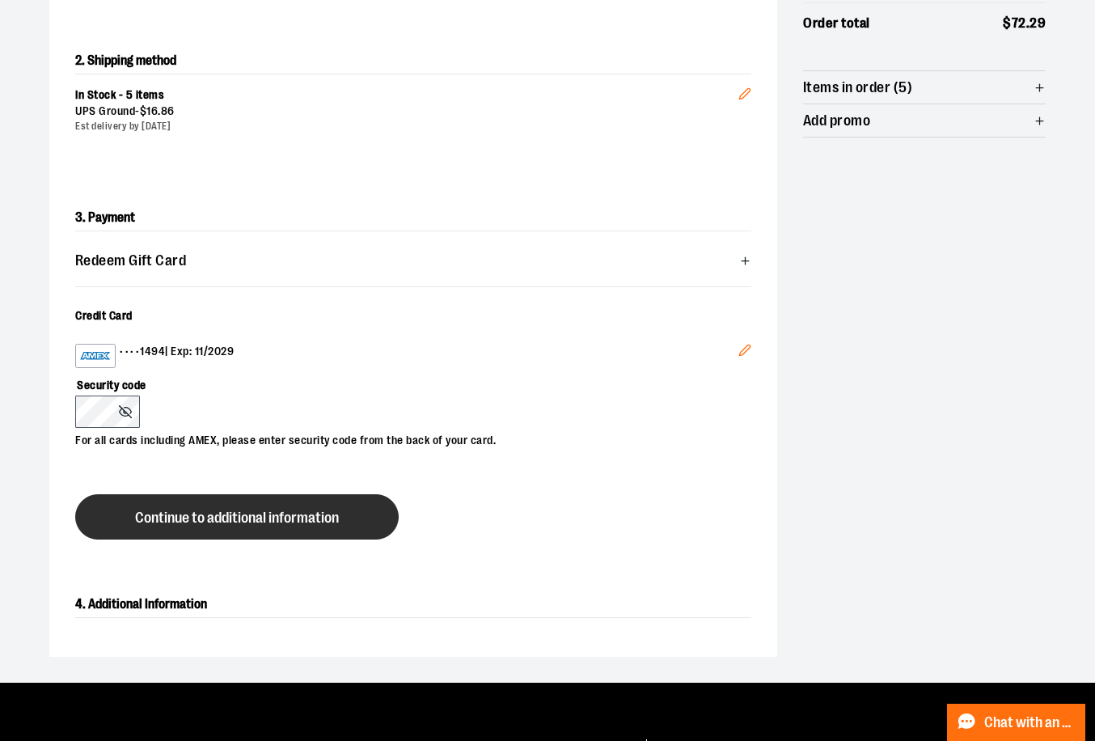
click at [184, 513] on span "Continue to additional information" at bounding box center [237, 517] width 204 height 15
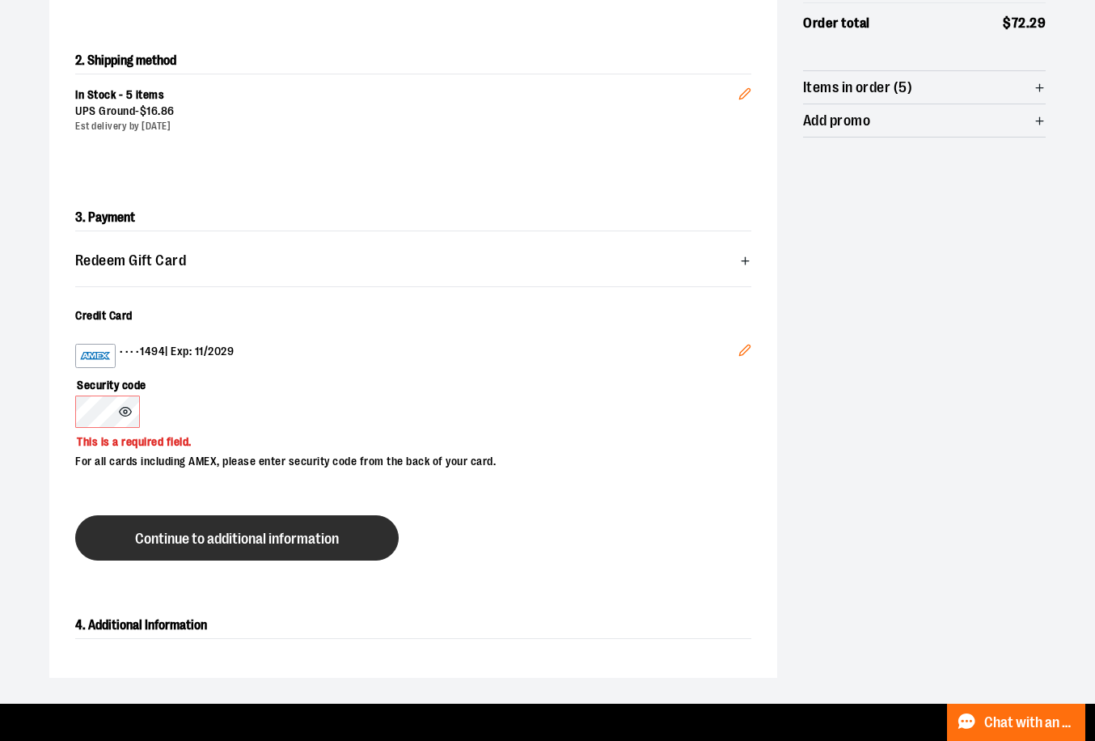
click at [298, 542] on span "Continue to additional information" at bounding box center [237, 538] width 204 height 15
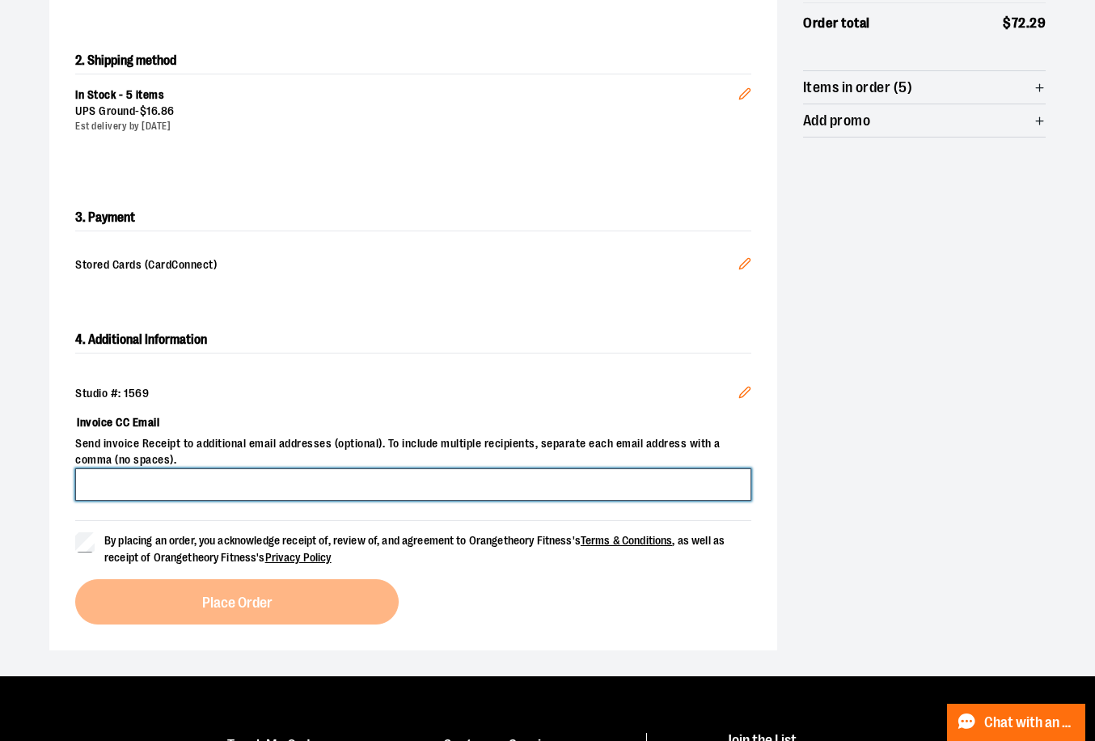
click at [343, 483] on input "Invoice CC Email" at bounding box center [413, 484] width 676 height 32
type input "**********"
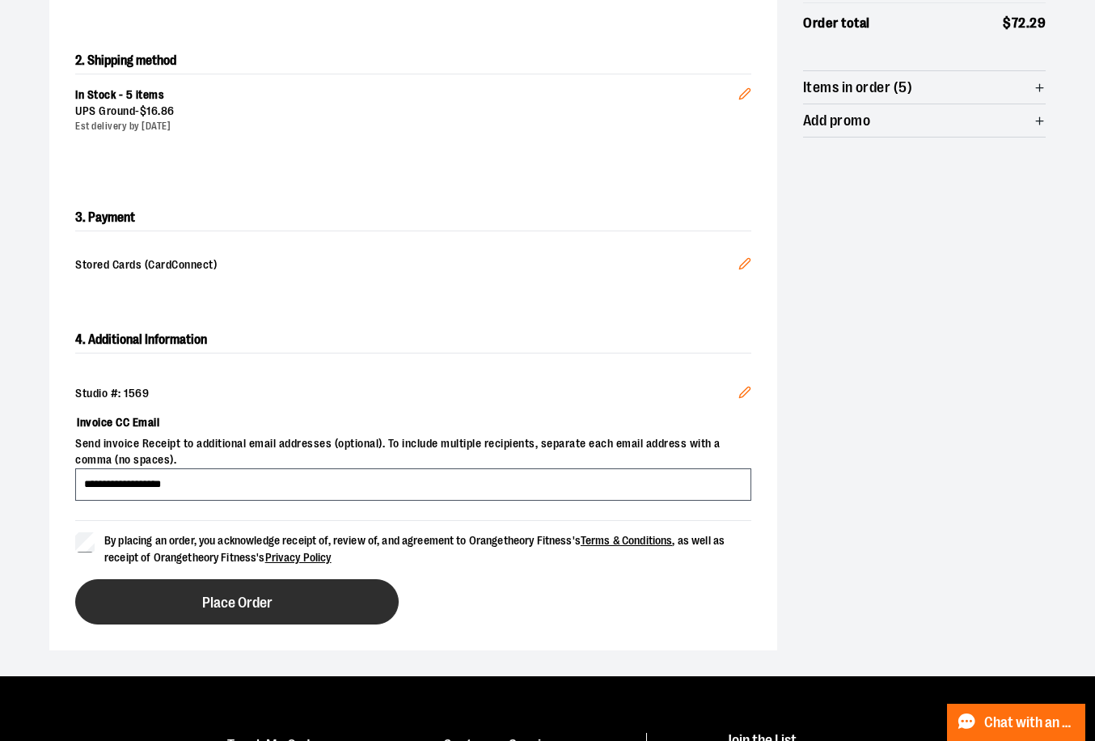
click at [302, 595] on button "Place Order" at bounding box center [236, 601] width 323 height 45
